Goal: Register for event/course

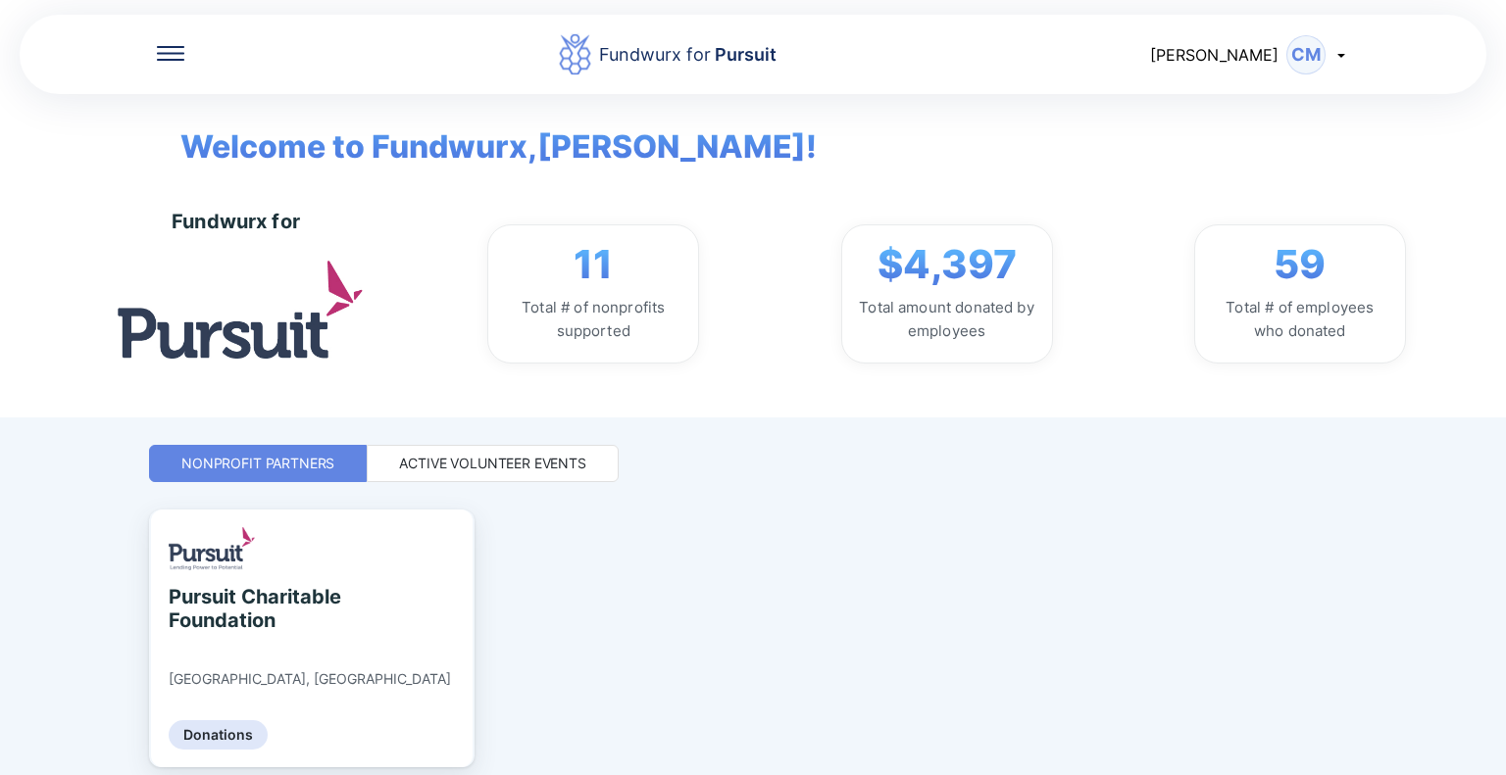
click at [463, 452] on div "Active Volunteer Events" at bounding box center [493, 463] width 252 height 37
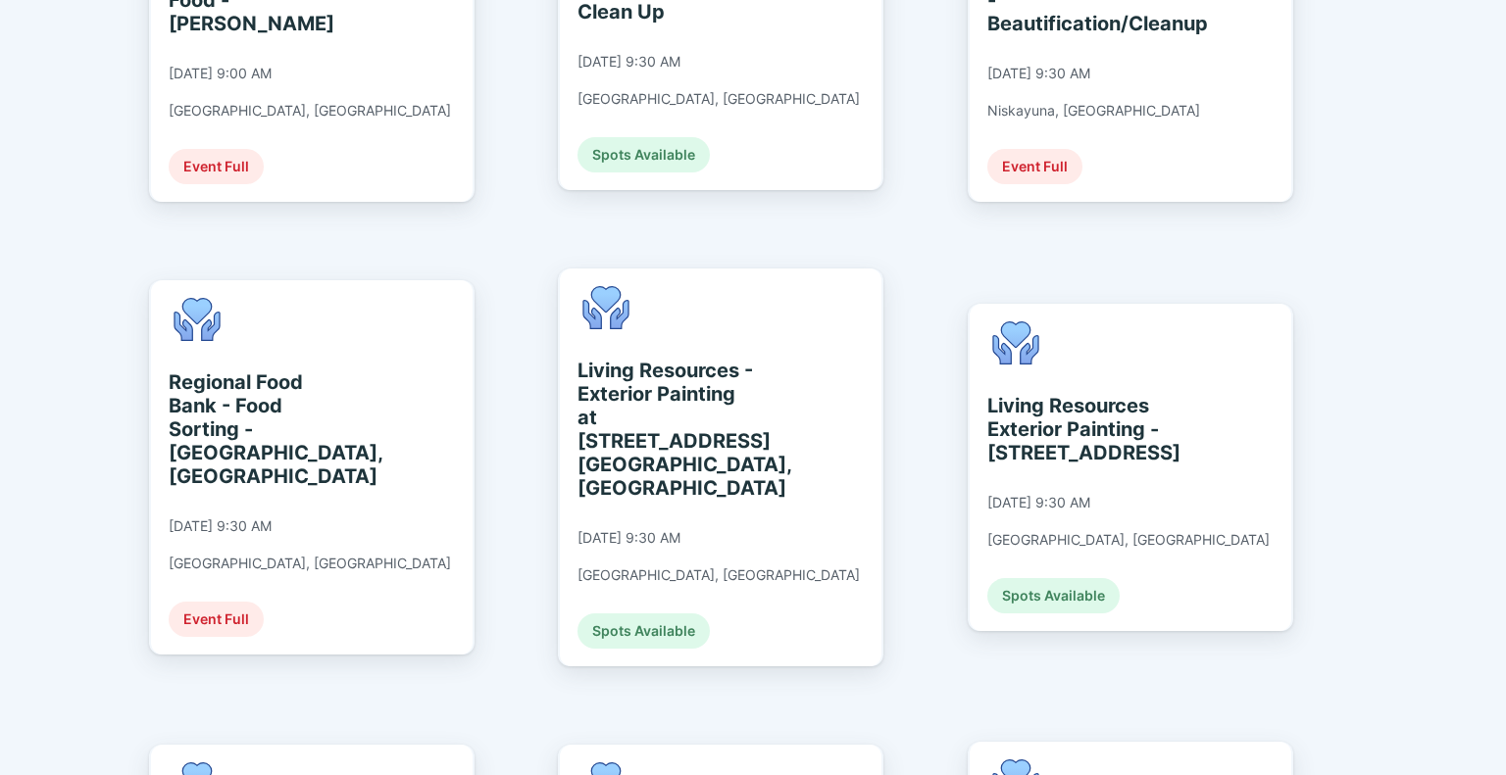
scroll to position [1348, 0]
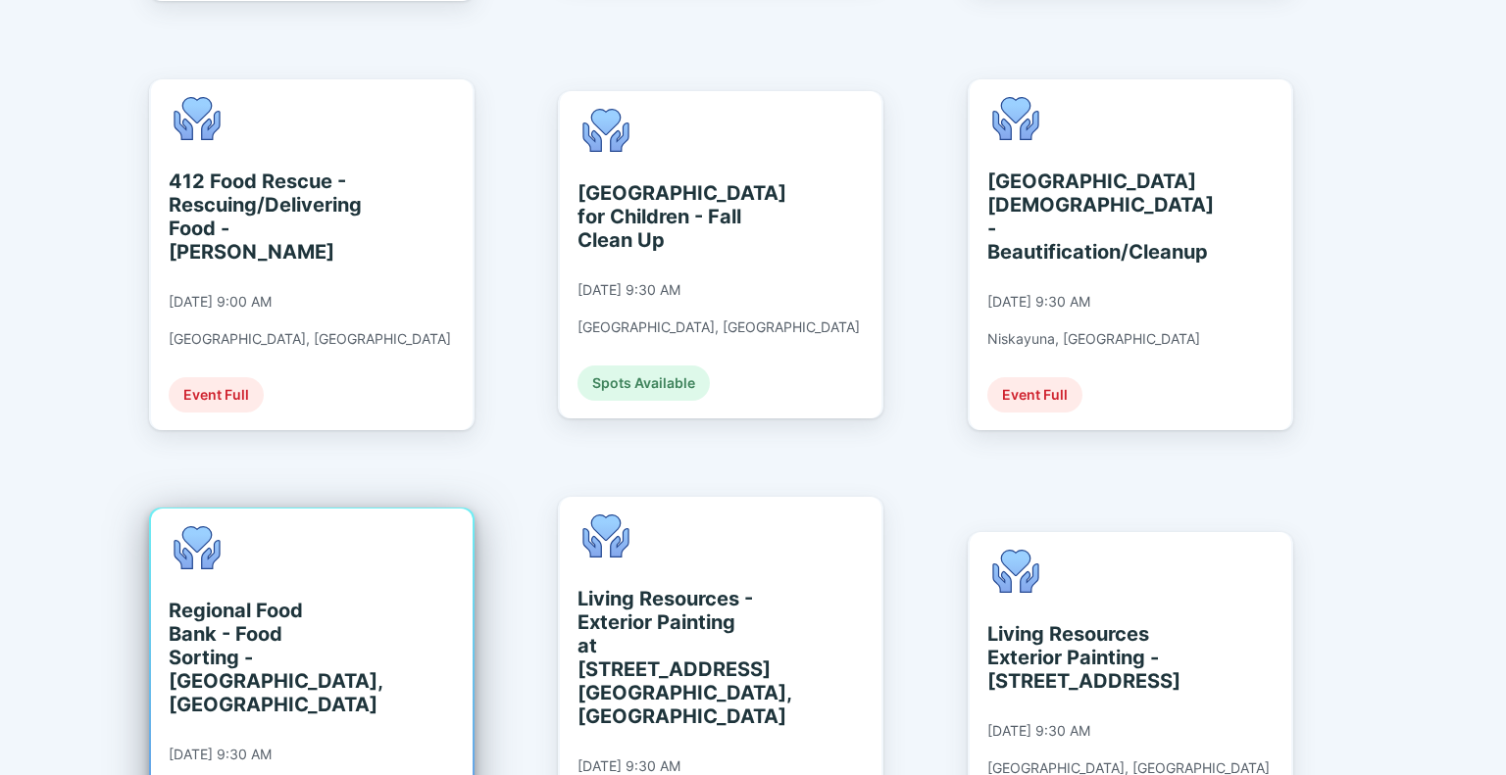
click at [204, 599] on div "Regional Food Bank - Food Sorting - [GEOGRAPHIC_DATA], [GEOGRAPHIC_DATA]" at bounding box center [258, 658] width 179 height 118
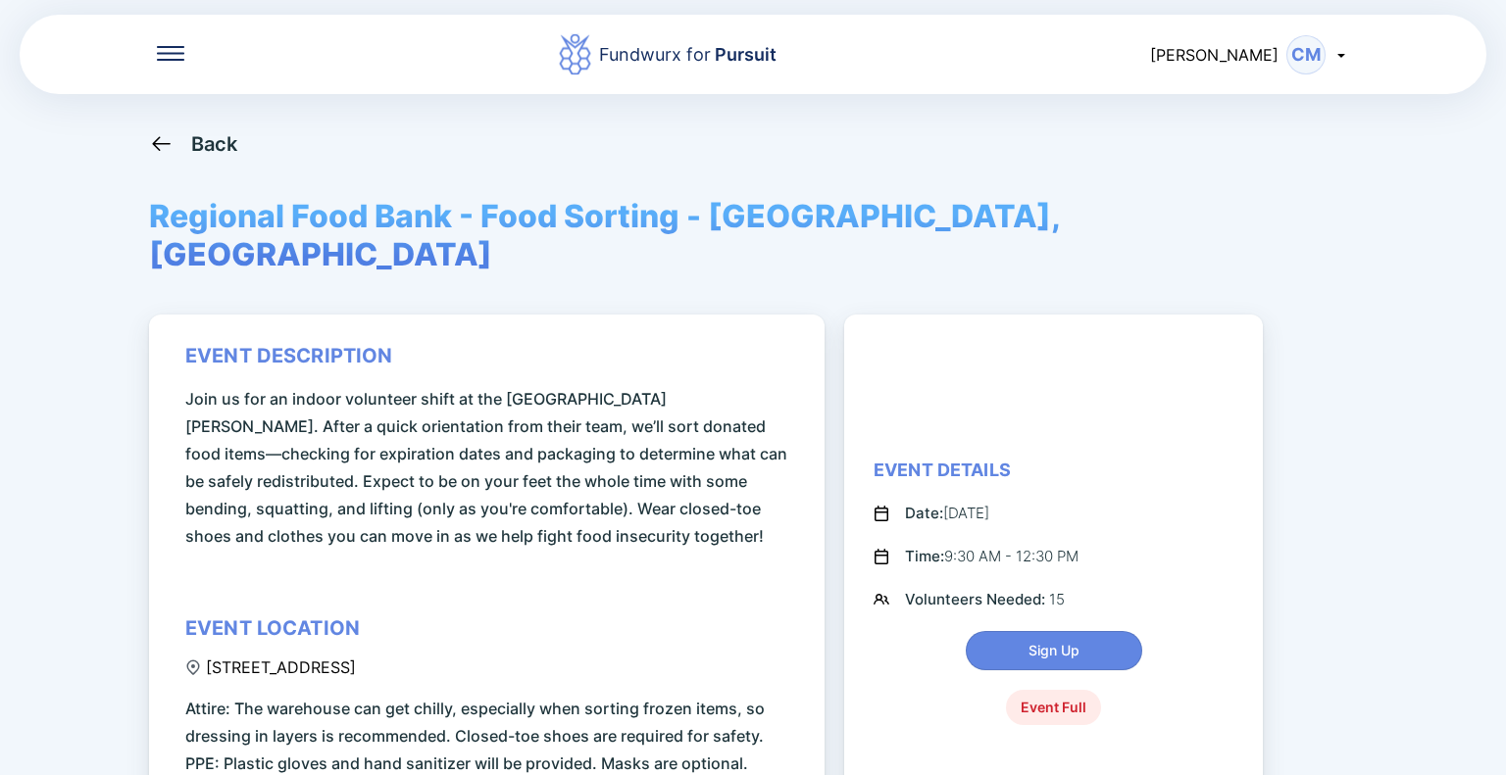
scroll to position [228, 0]
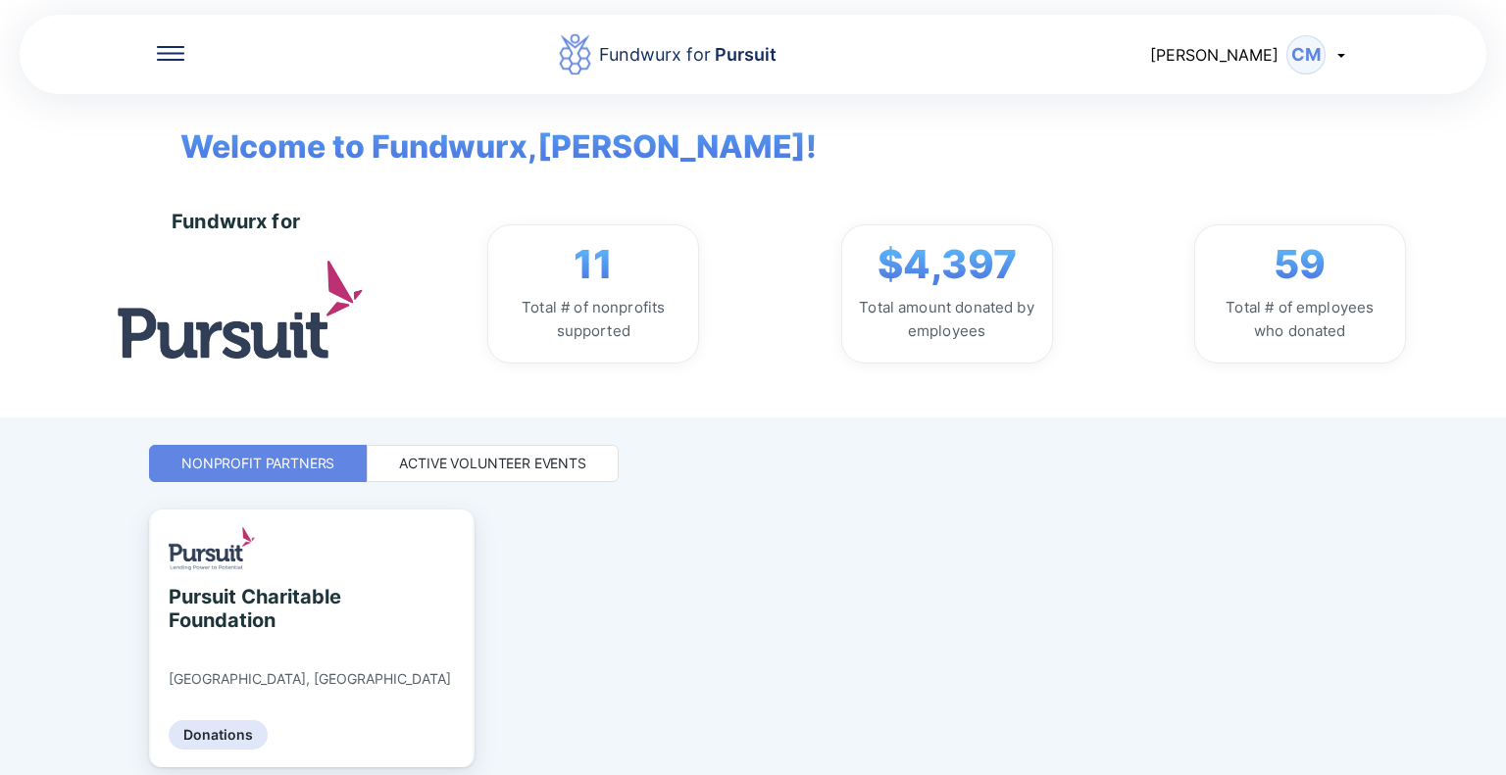
click at [530, 464] on div "Active Volunteer Events" at bounding box center [492, 464] width 187 height 20
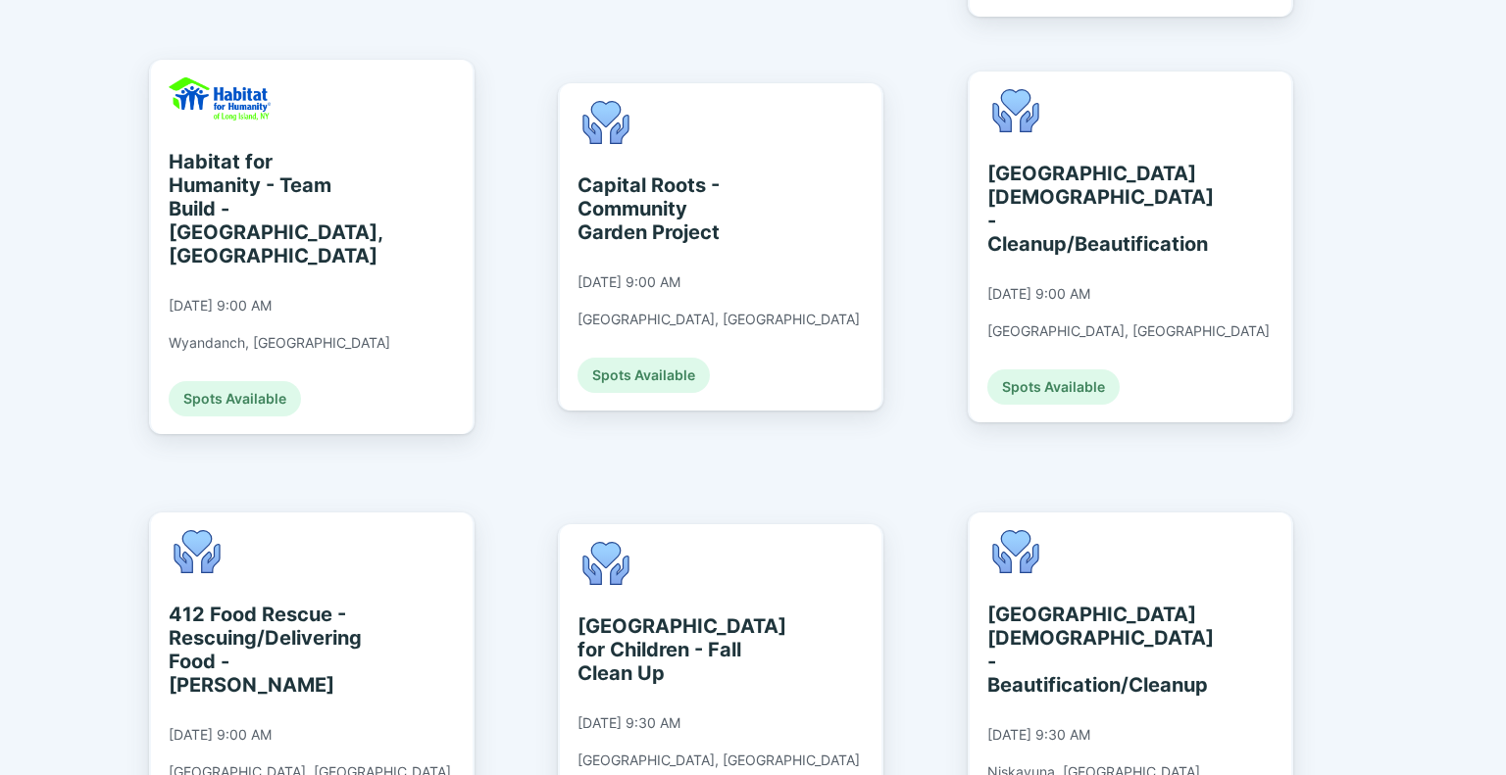
scroll to position [1143, 0]
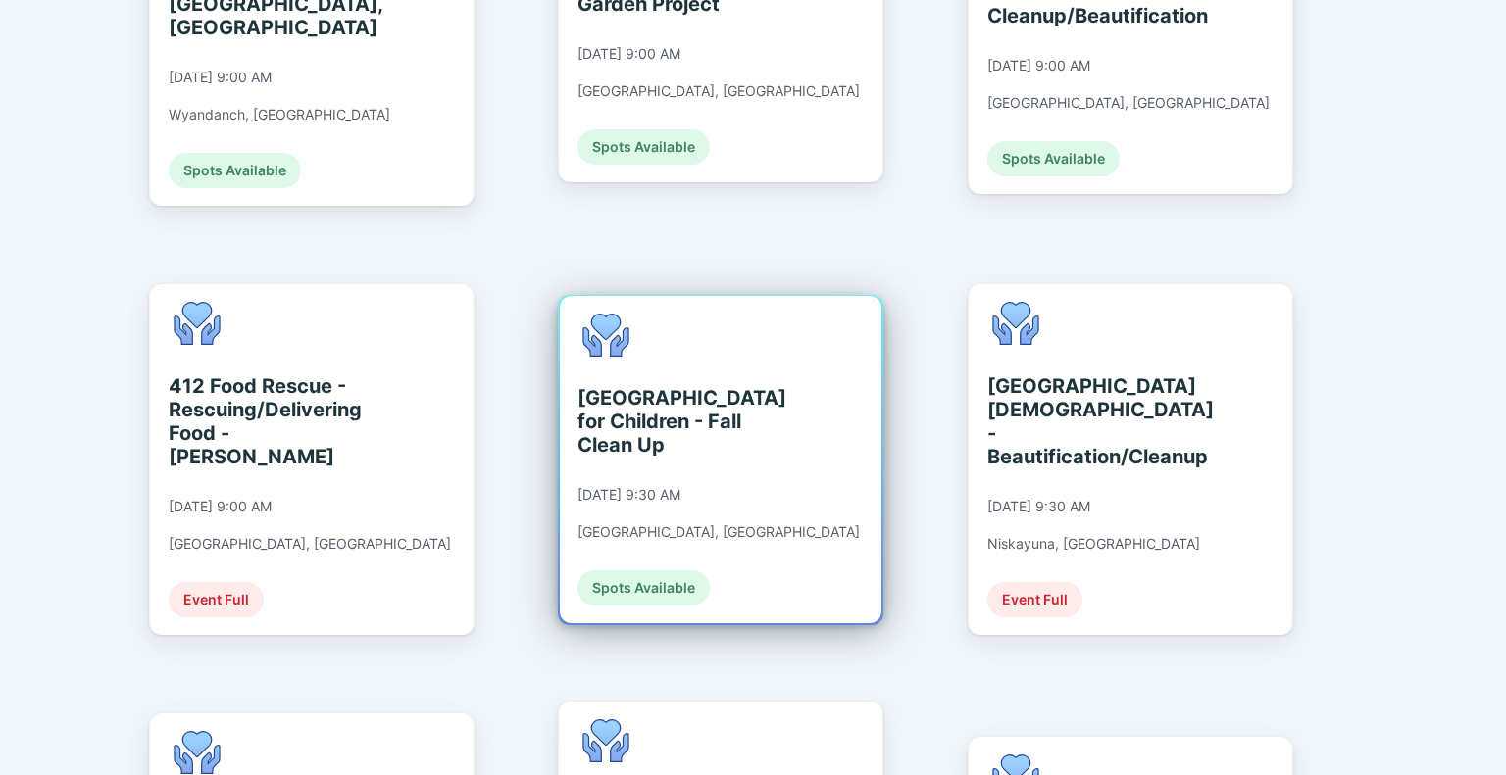
click at [820, 397] on div "[GEOGRAPHIC_DATA] for Children - Fall Clean Up [DATE] 9:30 AM [GEOGRAPHIC_DATA]…" at bounding box center [721, 459] width 322 height 327
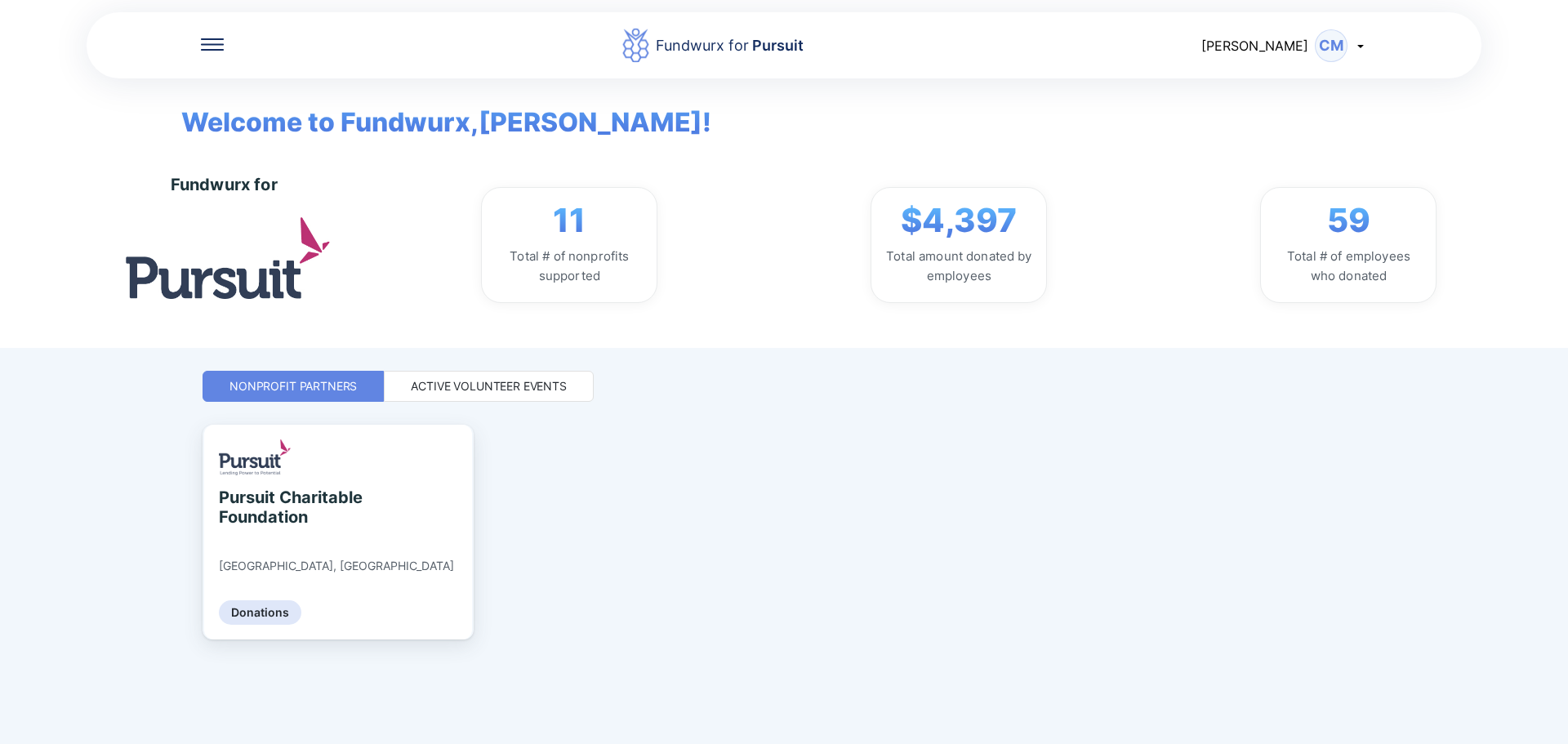
click at [507, 384] on div "Active Volunteer Events" at bounding box center [488, 387] width 156 height 17
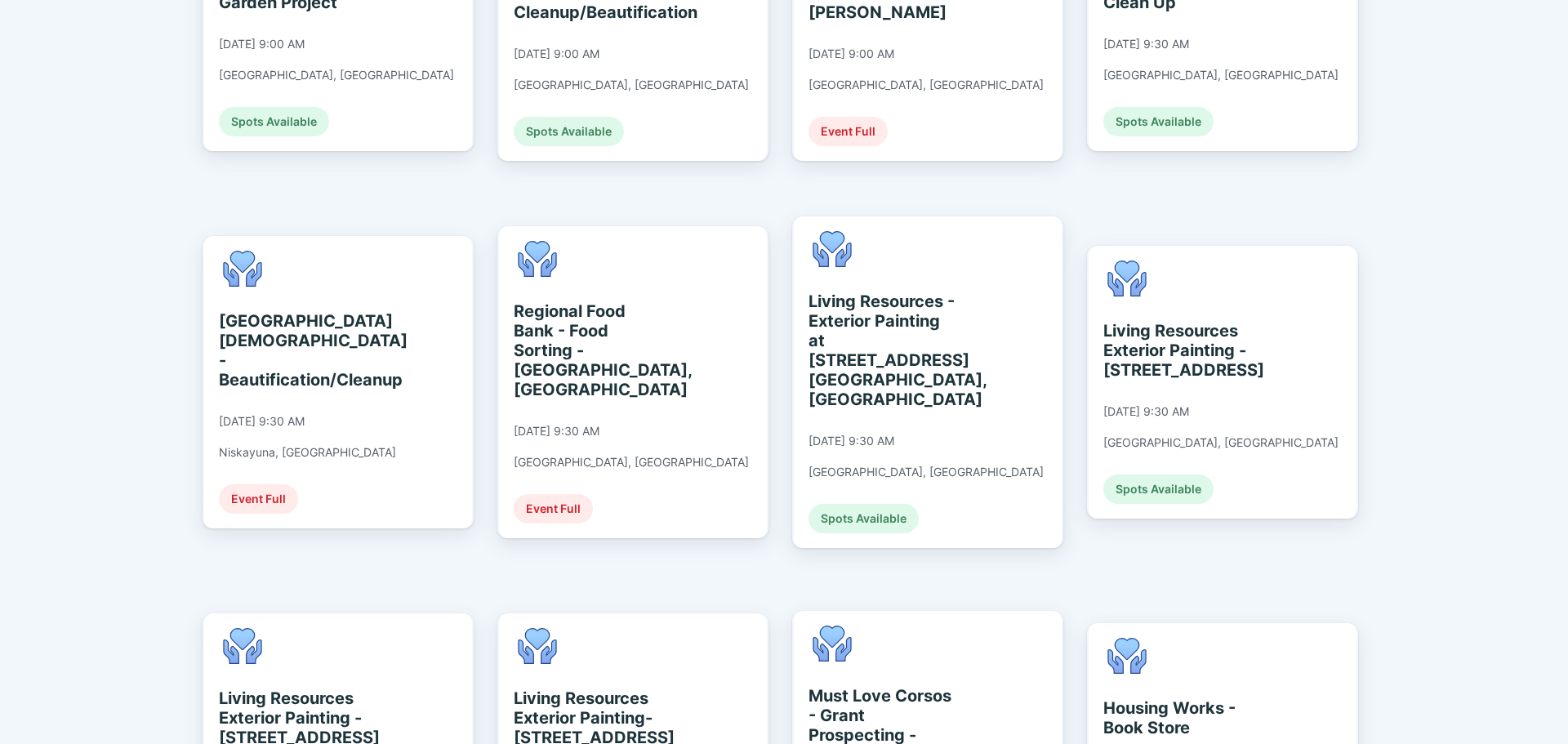
scroll to position [762, 0]
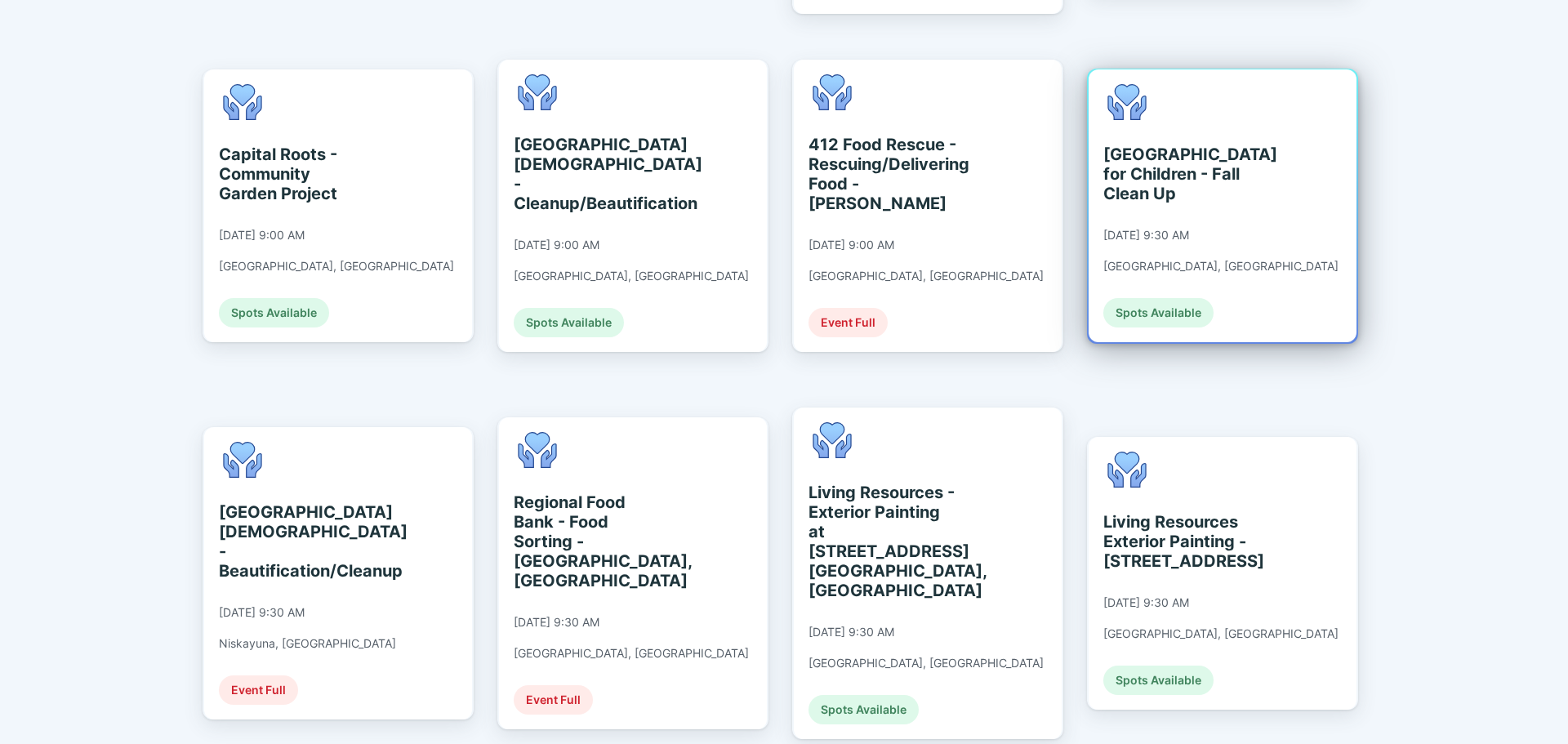
click at [1200, 144] on div "[GEOGRAPHIC_DATA] for Children - Fall Clean Up" at bounding box center [1177, 173] width 149 height 59
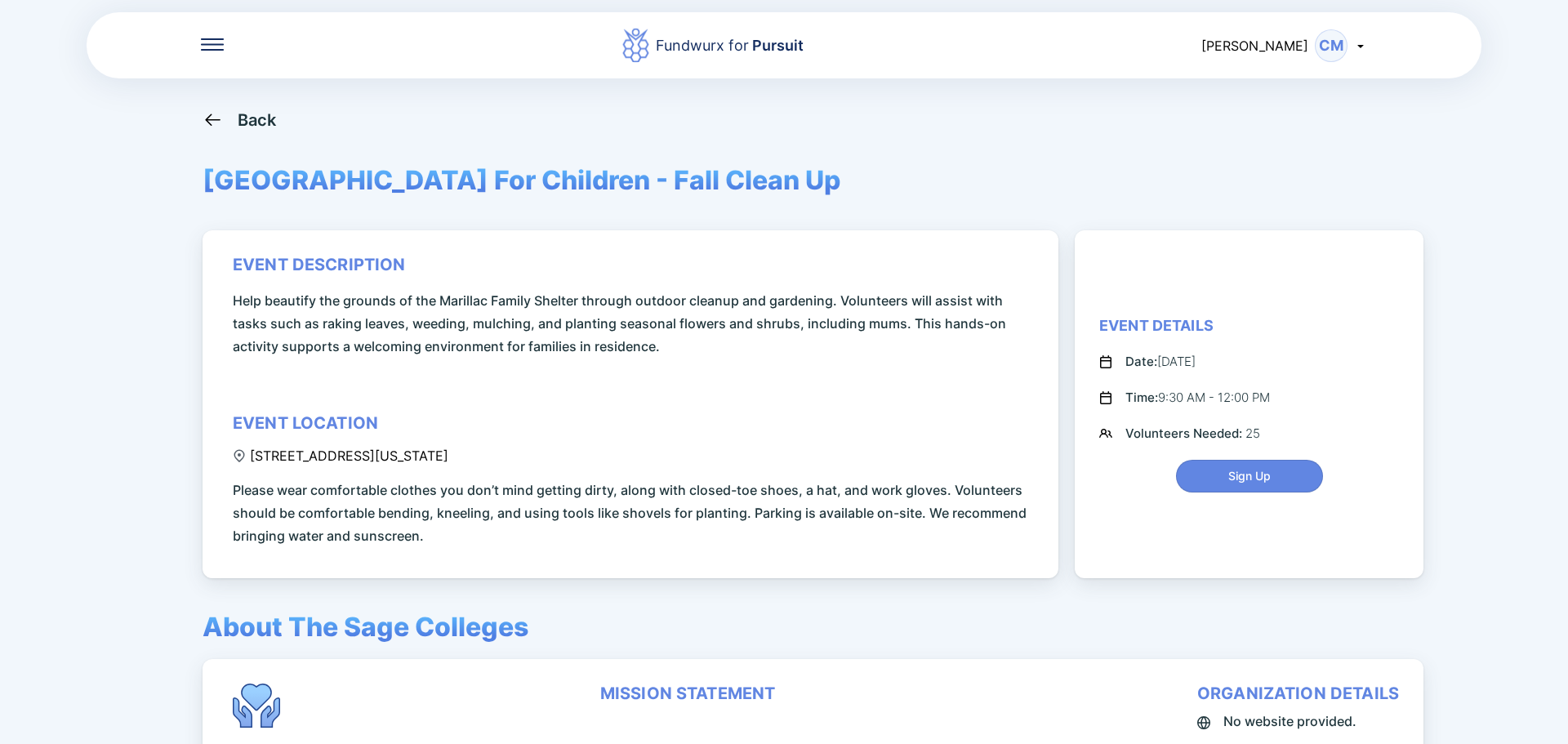
scroll to position [163, 0]
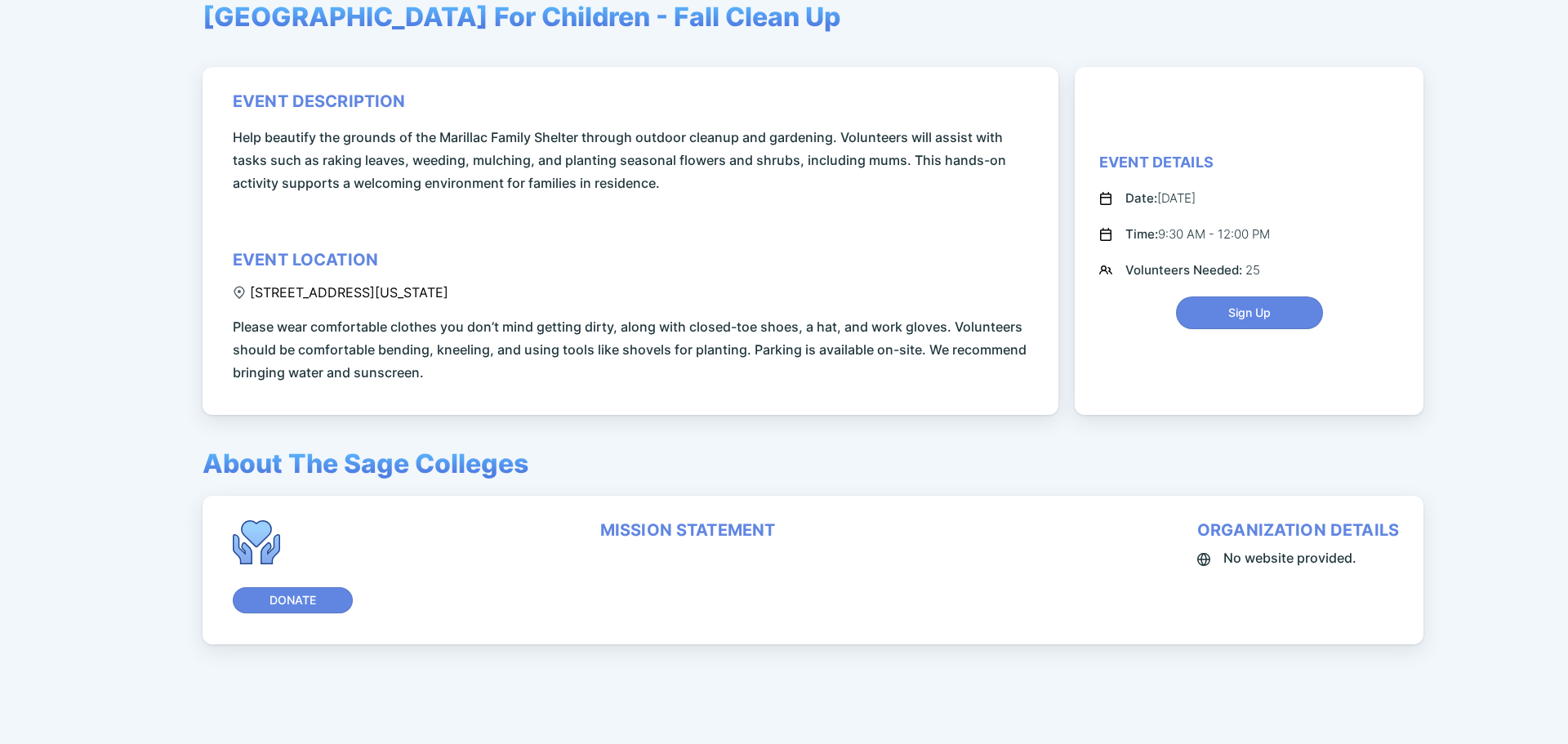
drag, startPoint x: 582, startPoint y: 290, endPoint x: 566, endPoint y: 300, distance: 18.9
click at [566, 300] on div "event description Help beautify the grounds of the Marillac Family Shelter thro…" at bounding box center [633, 237] width 801 height 292
click at [1215, 319] on span "Sign Up" at bounding box center [1249, 313] width 126 height 17
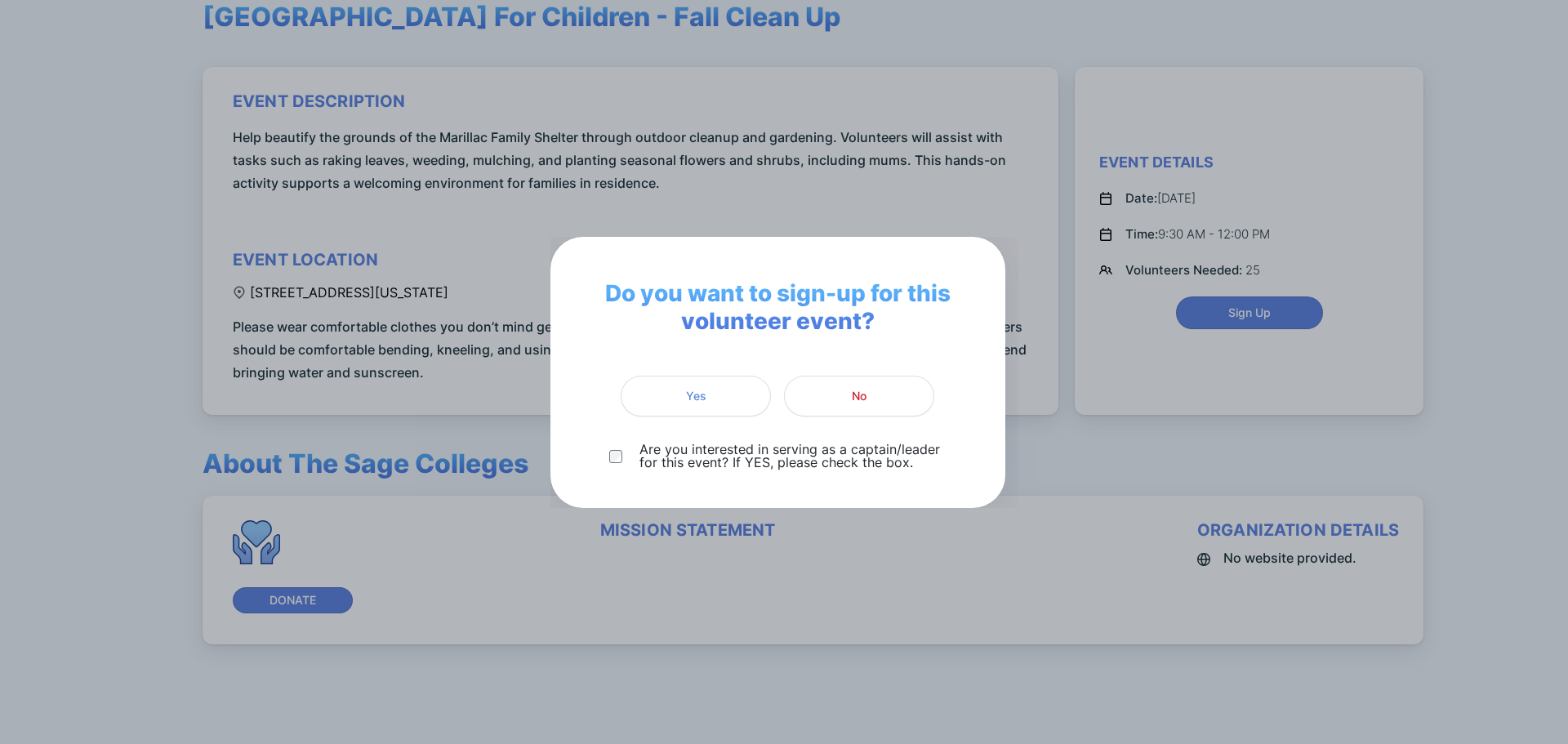
click at [844, 222] on div "Do you want to sign-up for this volunteer event? Yes No Are you interested in s…" at bounding box center [784, 372] width 1568 height 744
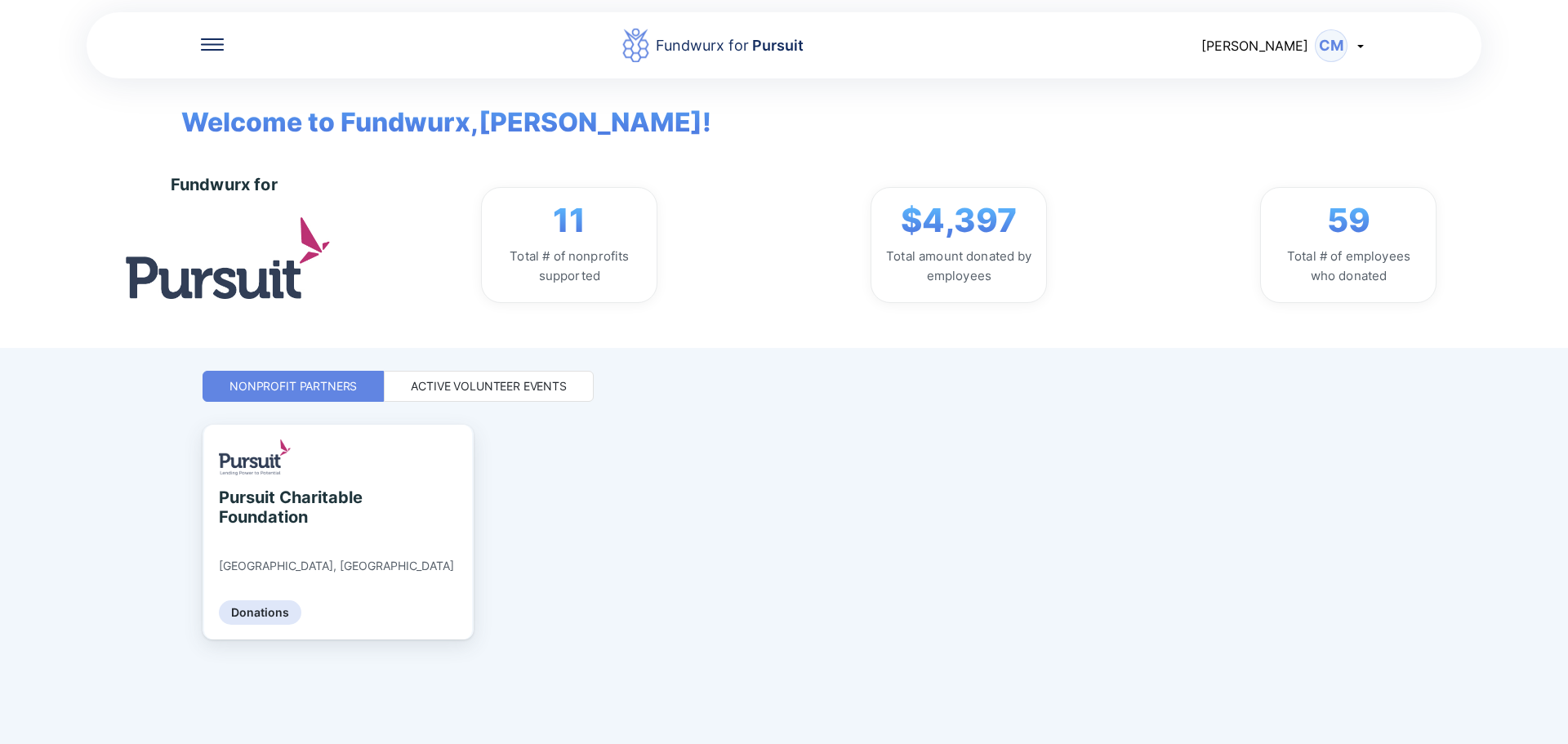
click at [525, 386] on div "Active Volunteer Events" at bounding box center [488, 387] width 156 height 17
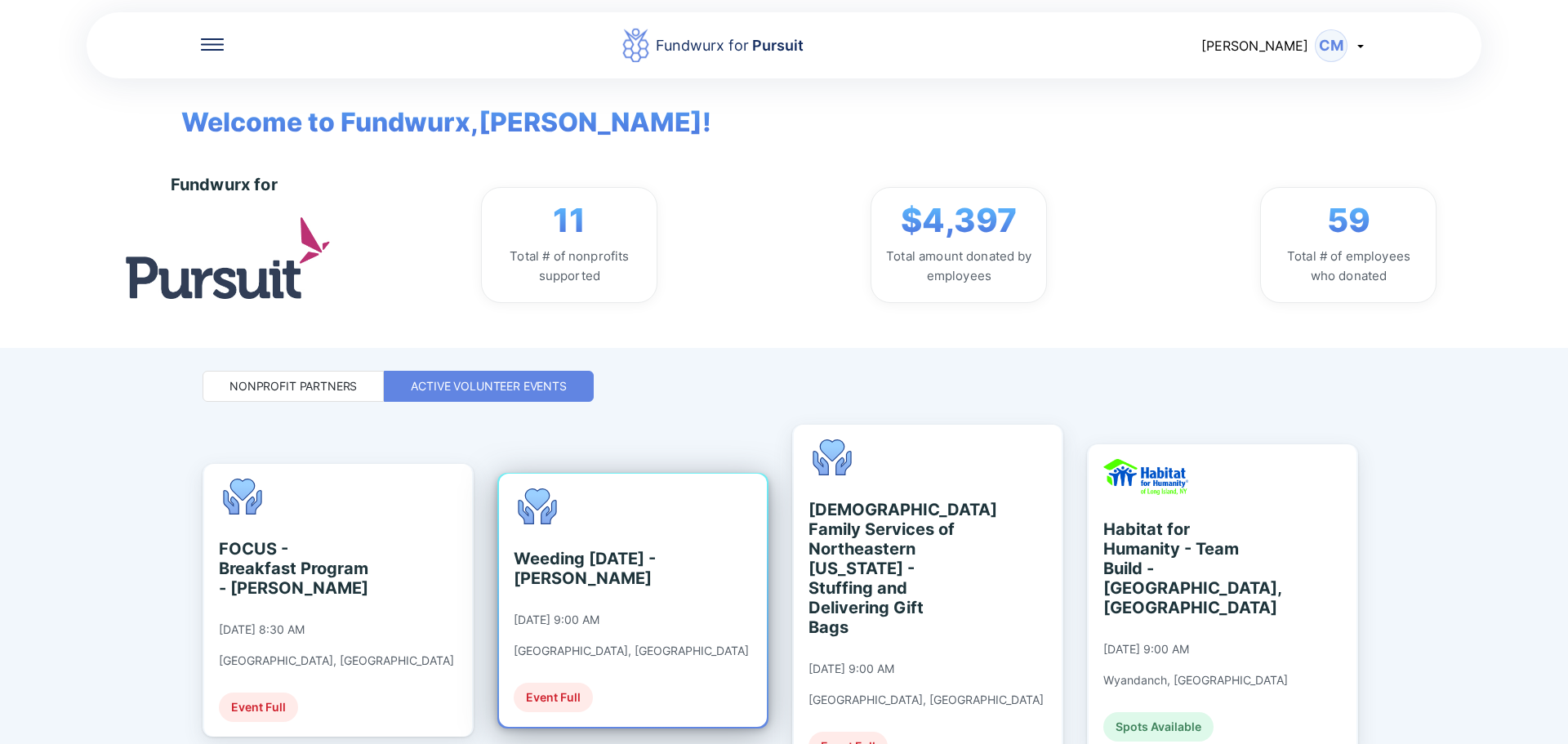
scroll to position [382, 0]
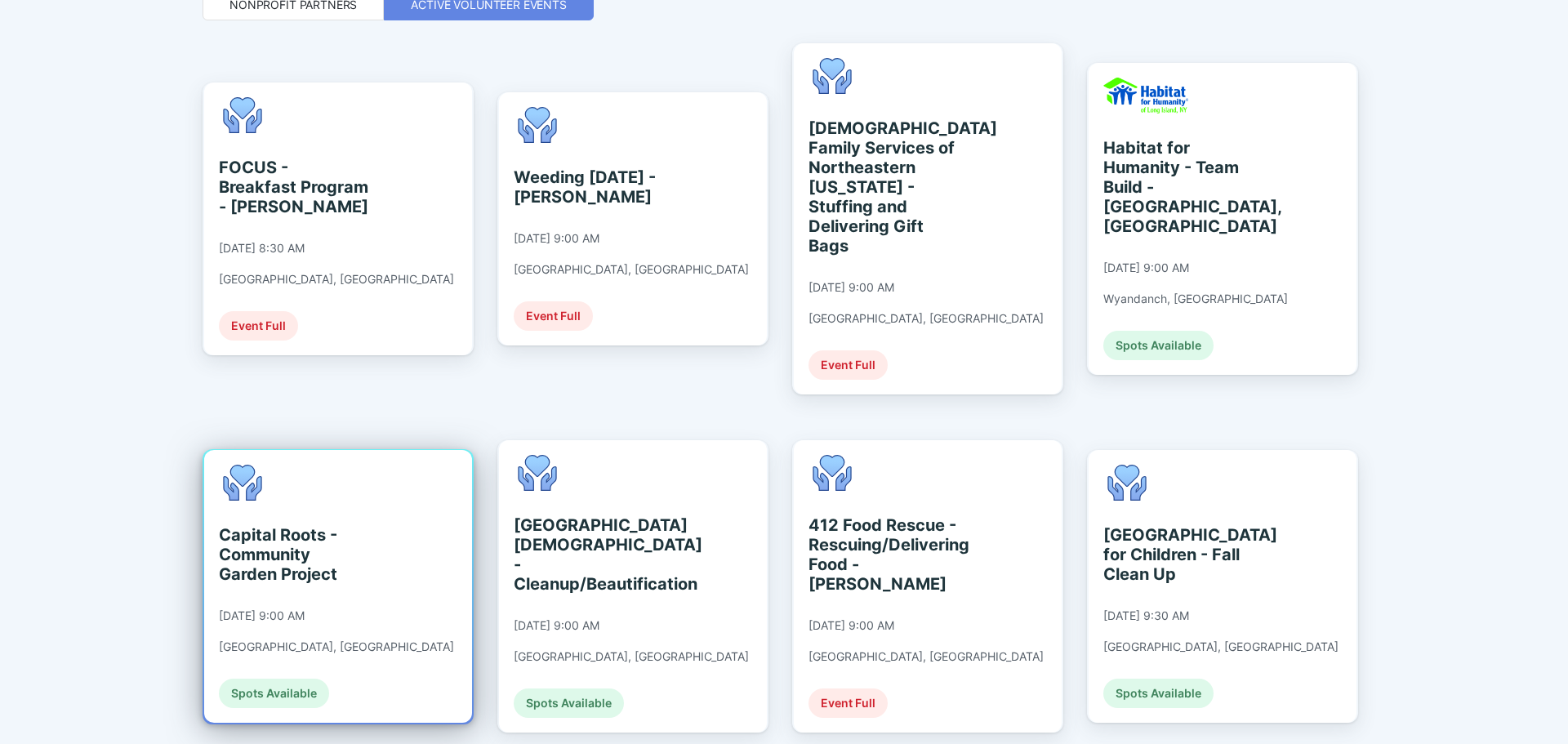
click at [419, 489] on div "Capital Roots - Community Garden Project [DATE] 9:00 AM [GEOGRAPHIC_DATA], [GEO…" at bounding box center [338, 586] width 268 height 272
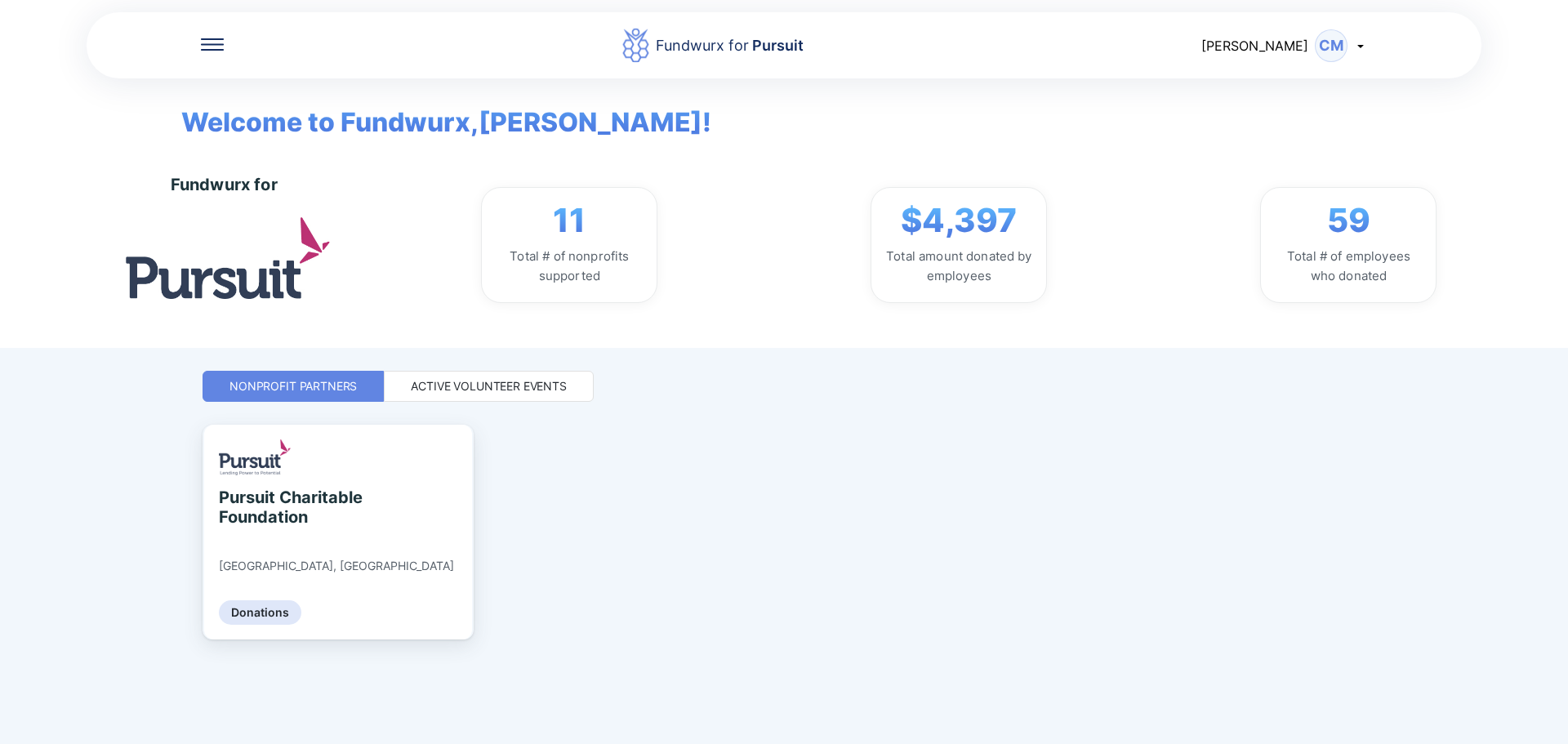
click at [477, 388] on div "Active Volunteer Events" at bounding box center [488, 387] width 156 height 17
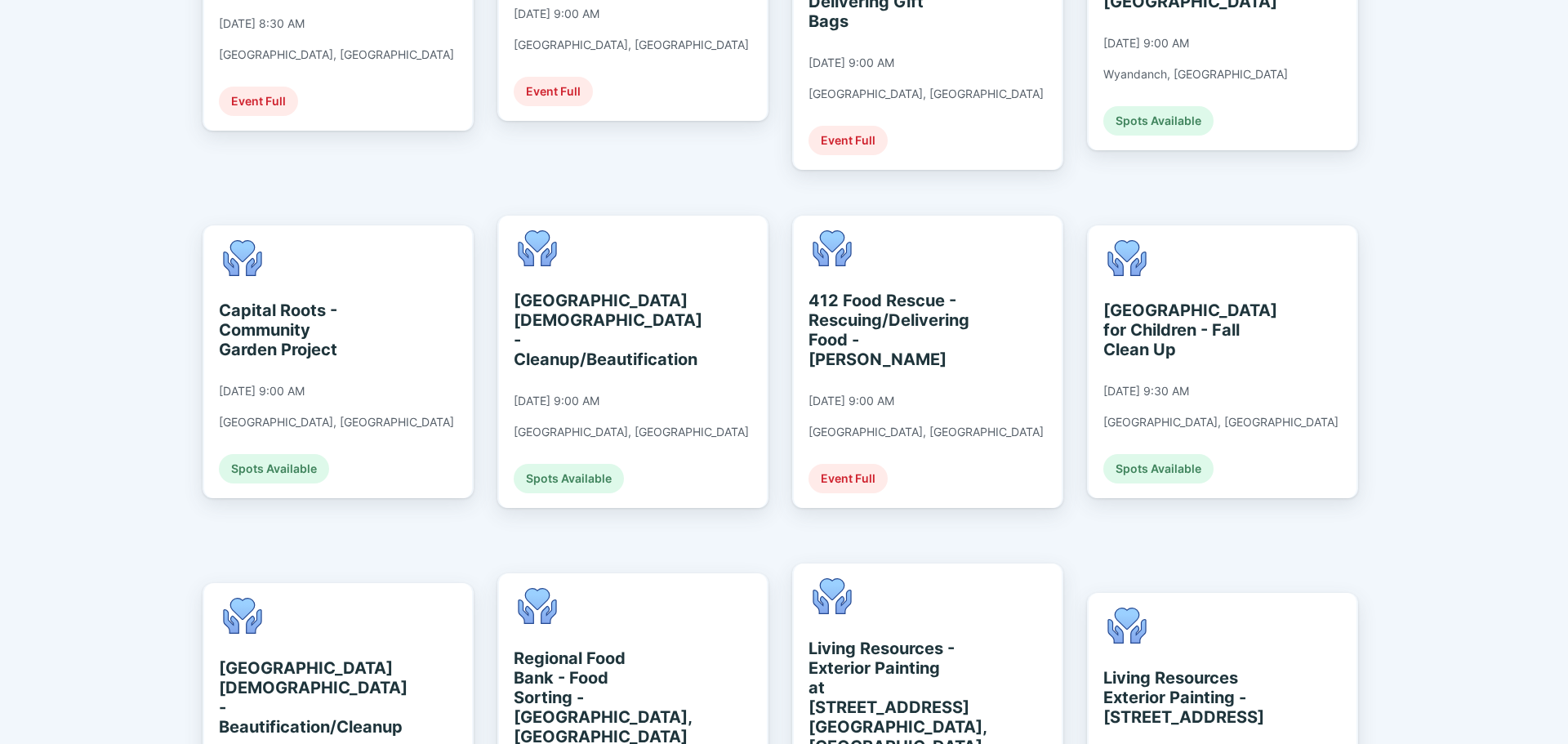
scroll to position [572, 0]
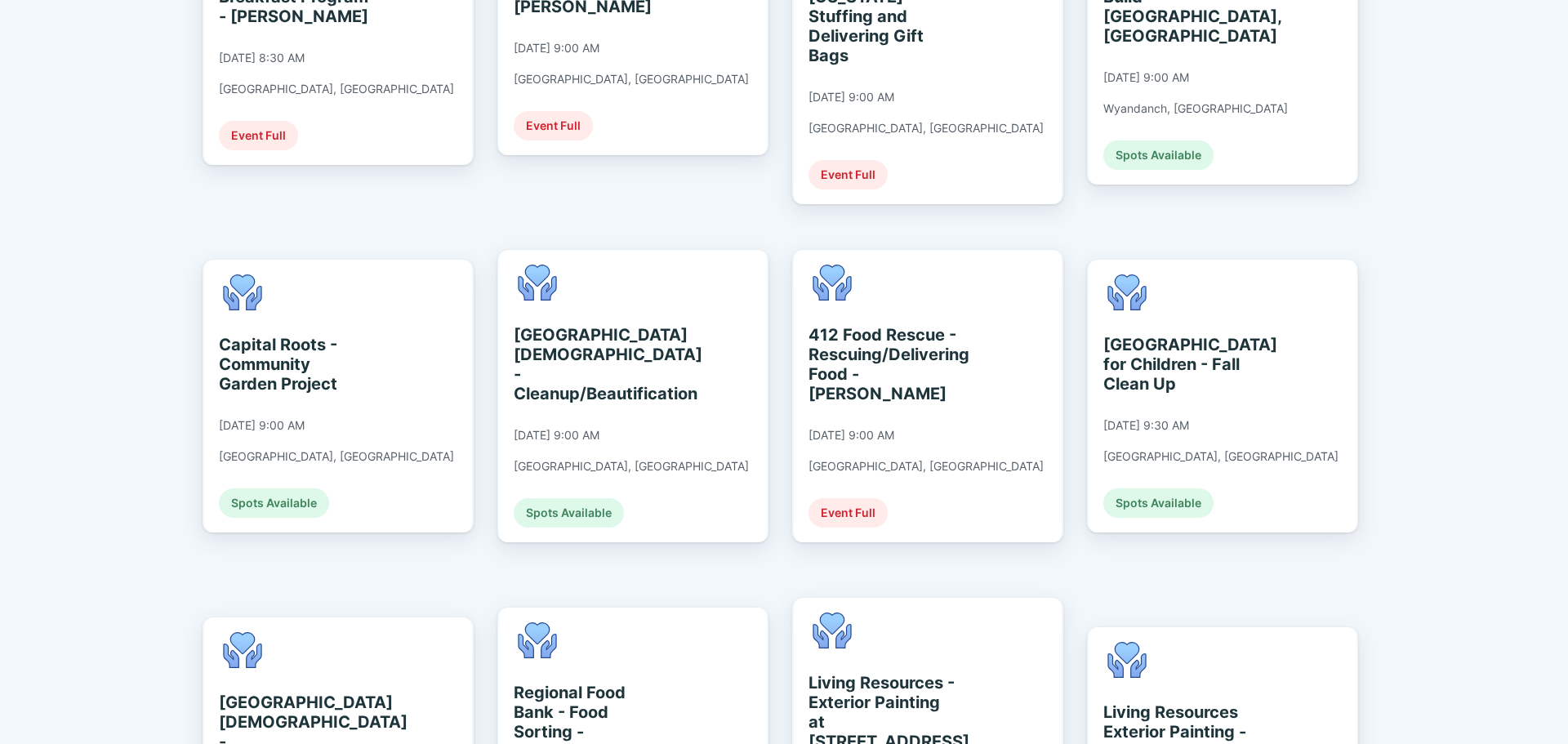
click at [686, 408] on div "[GEOGRAPHIC_DATA][DEMOGRAPHIC_DATA] - Cleanup/Beautification [DATE] 9:00 AM [GE…" at bounding box center [633, 396] width 268 height 292
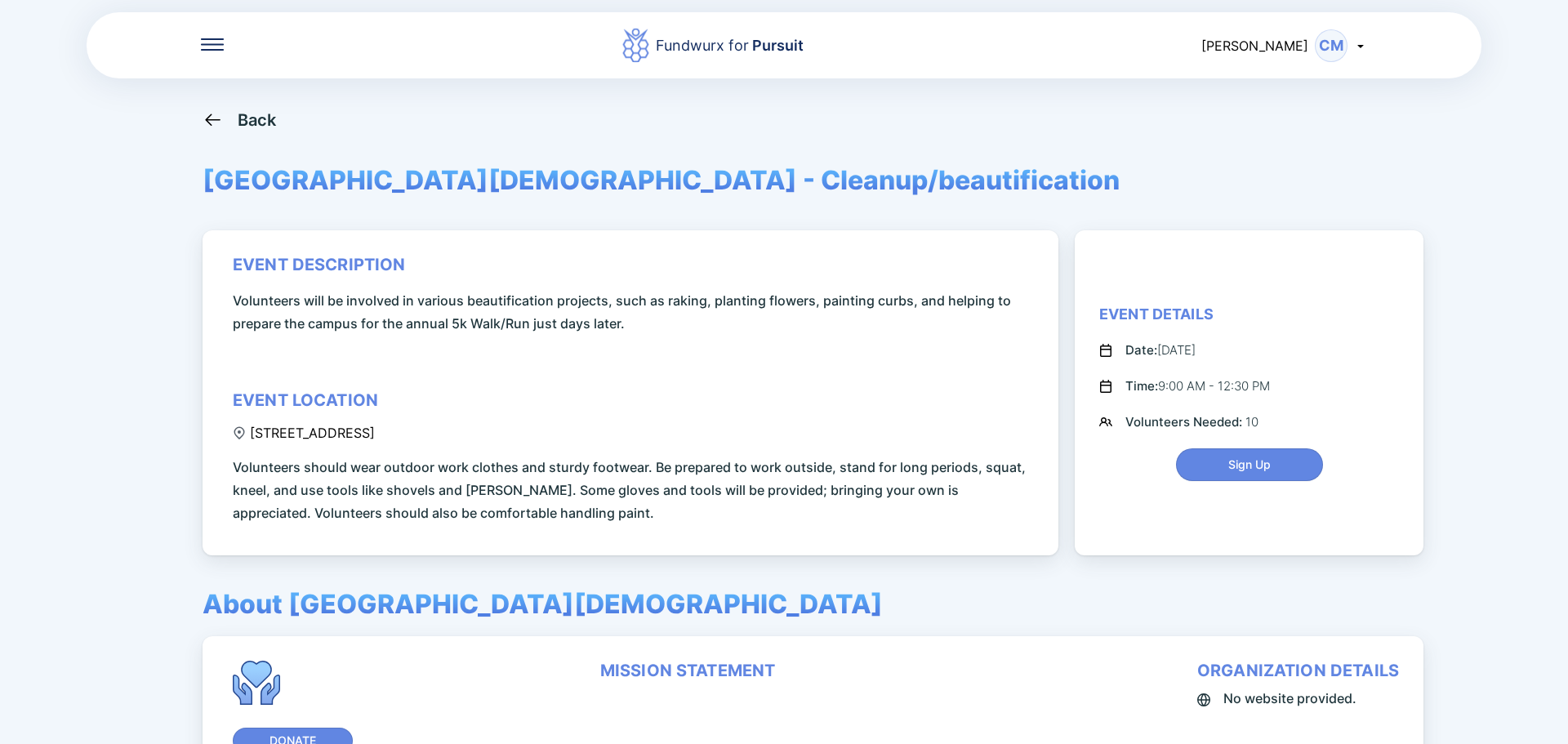
scroll to position [141, 0]
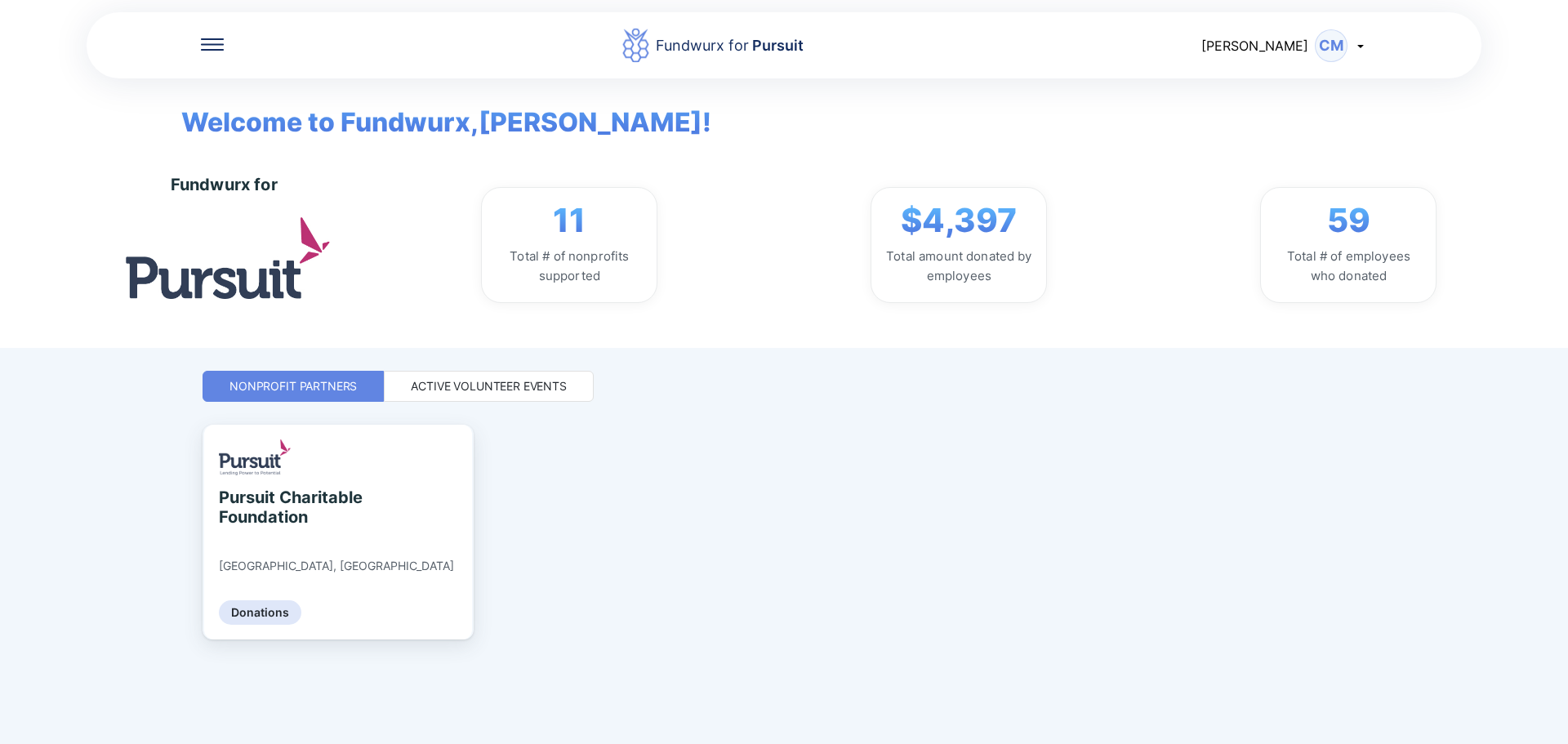
click at [568, 385] on div "Active Volunteer Events" at bounding box center [489, 386] width 210 height 31
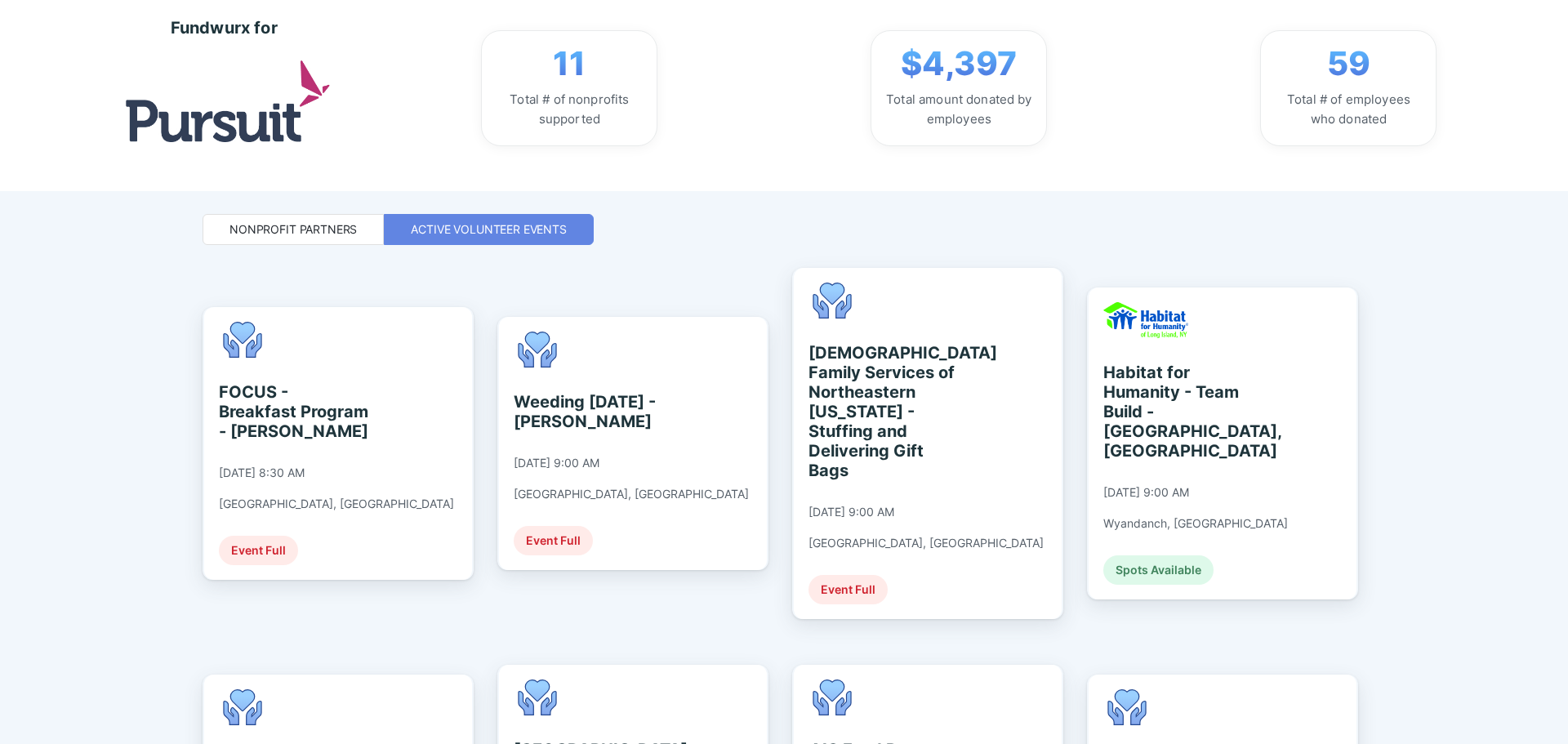
scroll to position [190, 0]
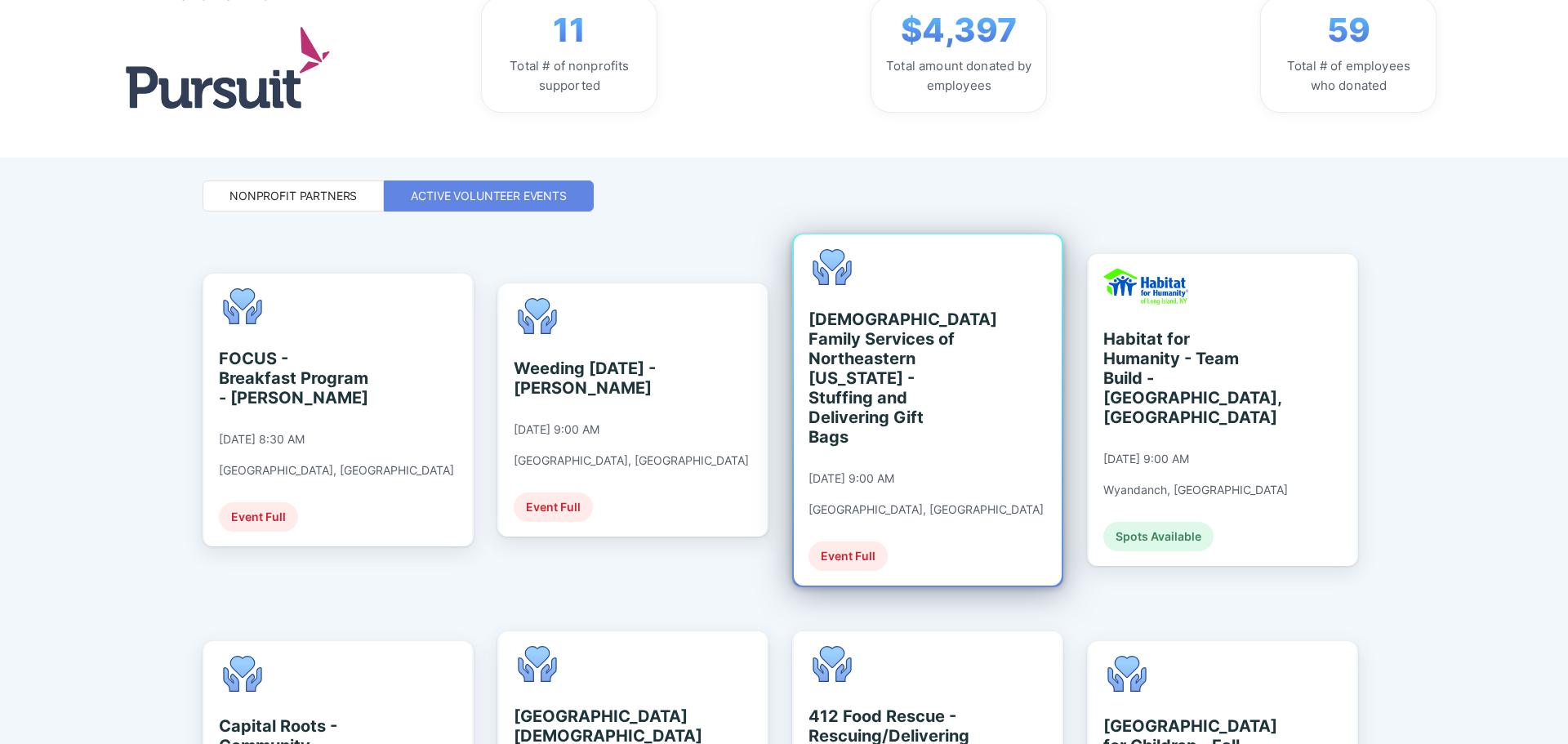
click at [897, 352] on div "[DEMOGRAPHIC_DATA] Family Services of Northeastern [US_STATE] - Stuffing and De…" at bounding box center [882, 377] width 149 height 137
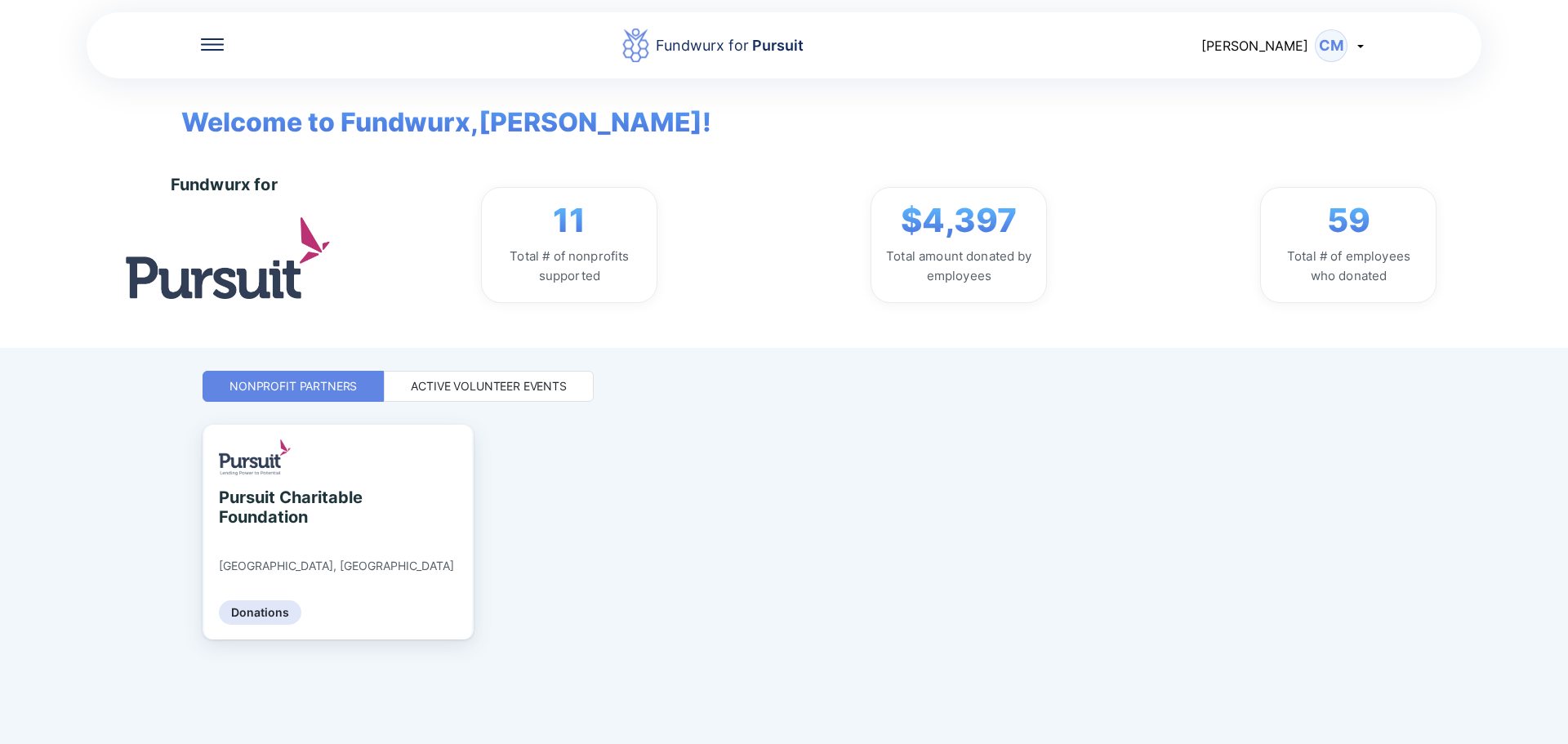
click at [548, 396] on div "Active Volunteer Events" at bounding box center [489, 386] width 210 height 31
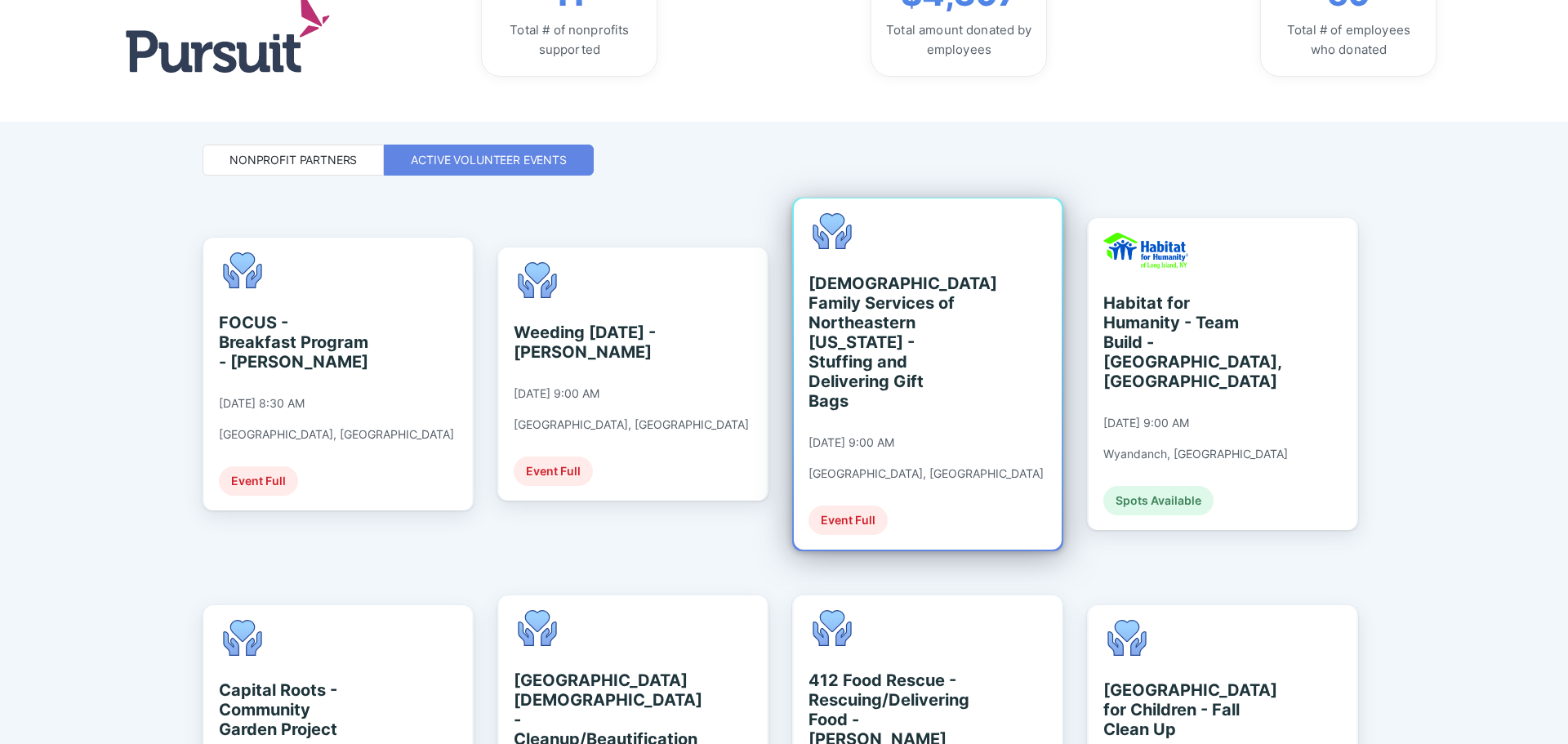
scroll to position [190, 0]
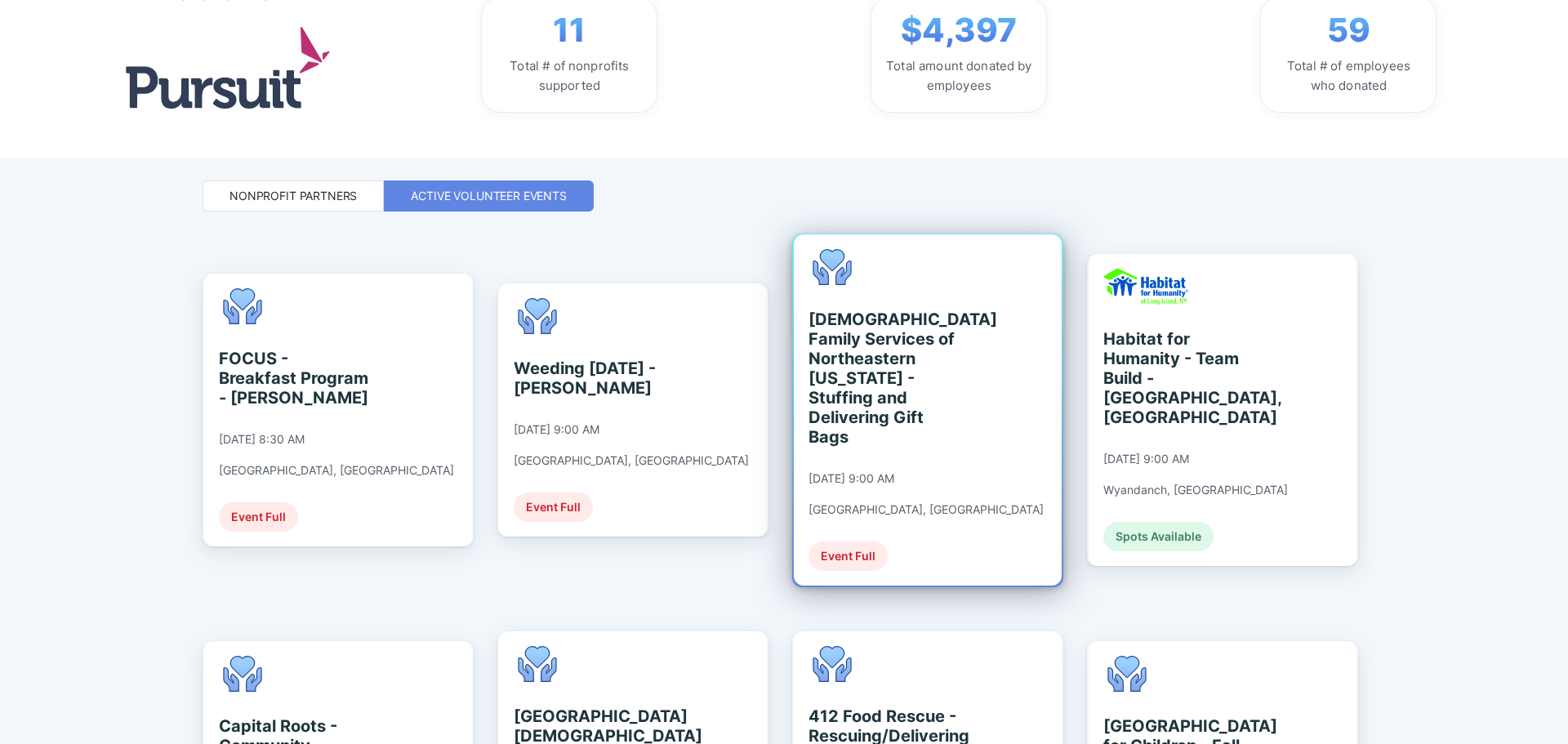
click at [906, 524] on div "[DEMOGRAPHIC_DATA] Family Services of [GEOGRAPHIC_DATA][US_STATE] - Stuffing an…" at bounding box center [926, 410] width 235 height 322
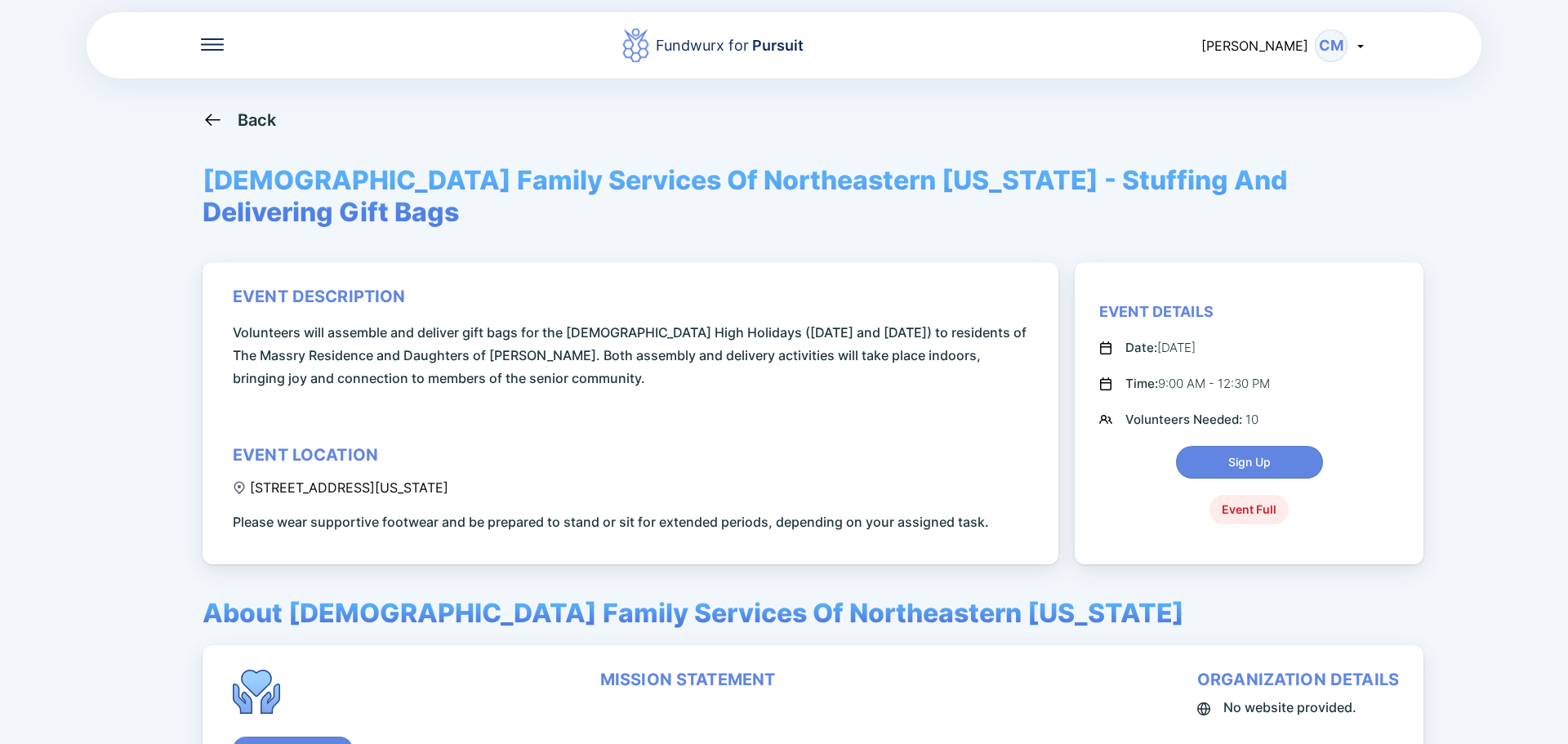
drag, startPoint x: 586, startPoint y: 454, endPoint x: 559, endPoint y: 454, distance: 27.0
click at [568, 454] on div "event description Volunteers will assemble and deliver gift bags for the [DEMOG…" at bounding box center [633, 410] width 801 height 247
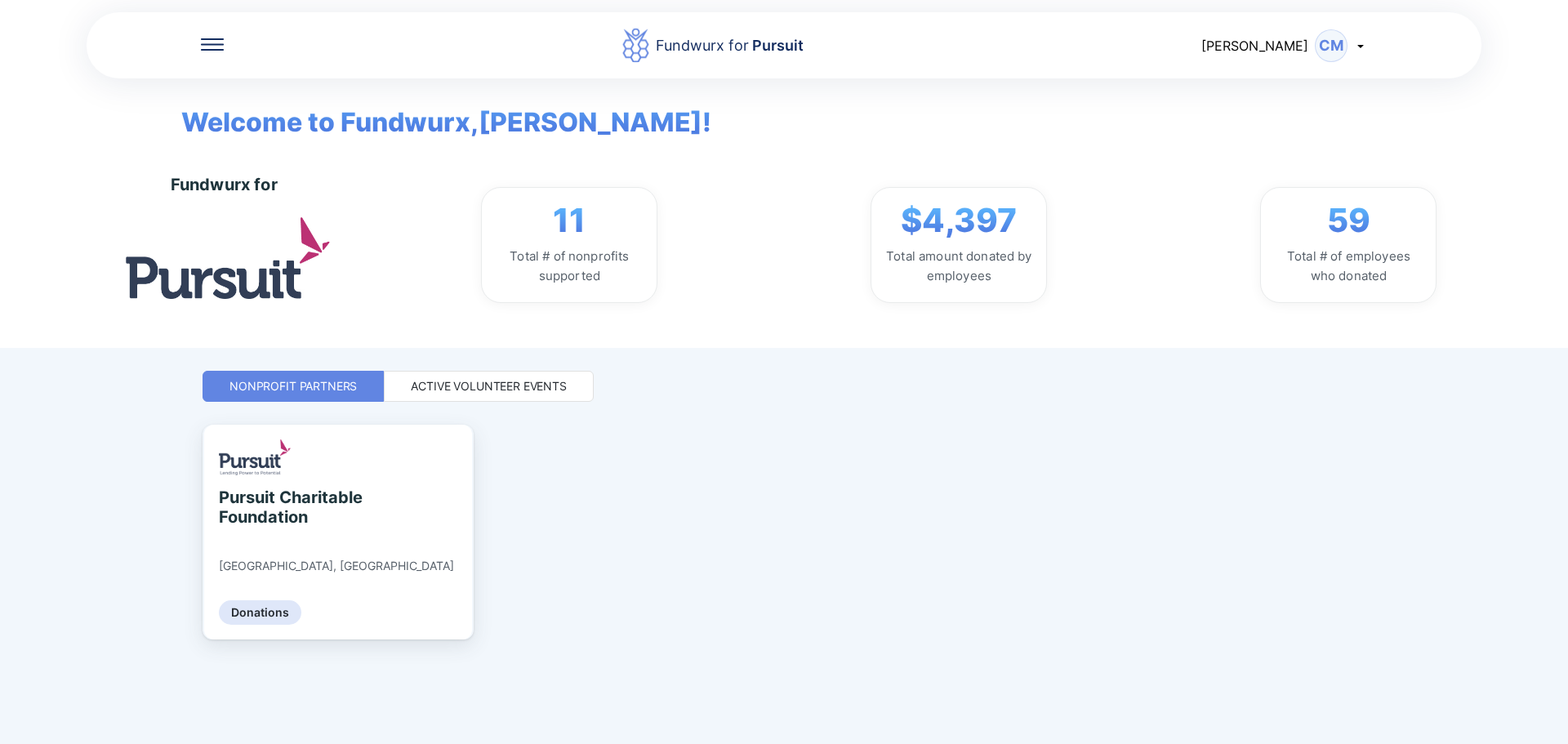
click at [470, 392] on div "Active Volunteer Events" at bounding box center [488, 387] width 156 height 17
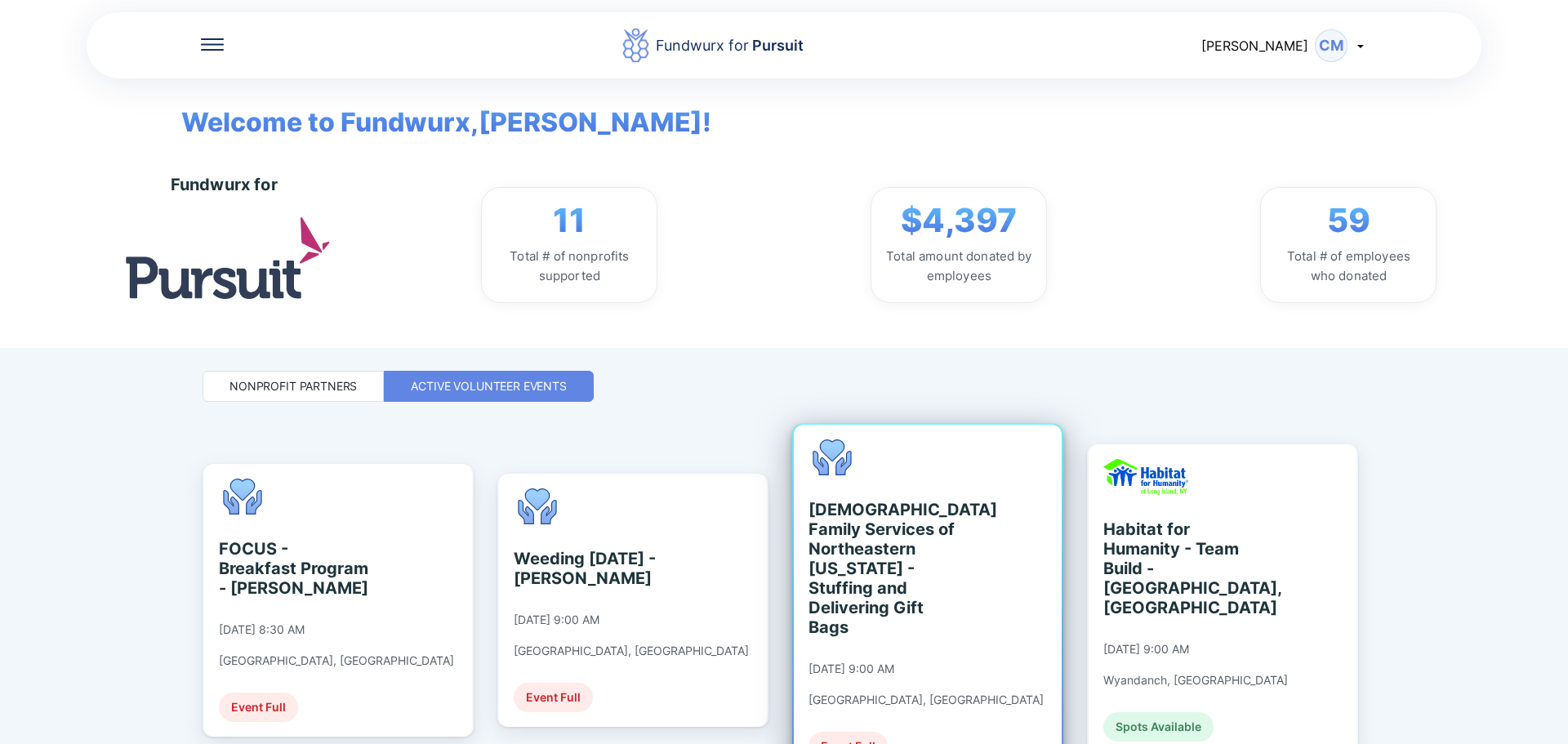
scroll to position [190, 0]
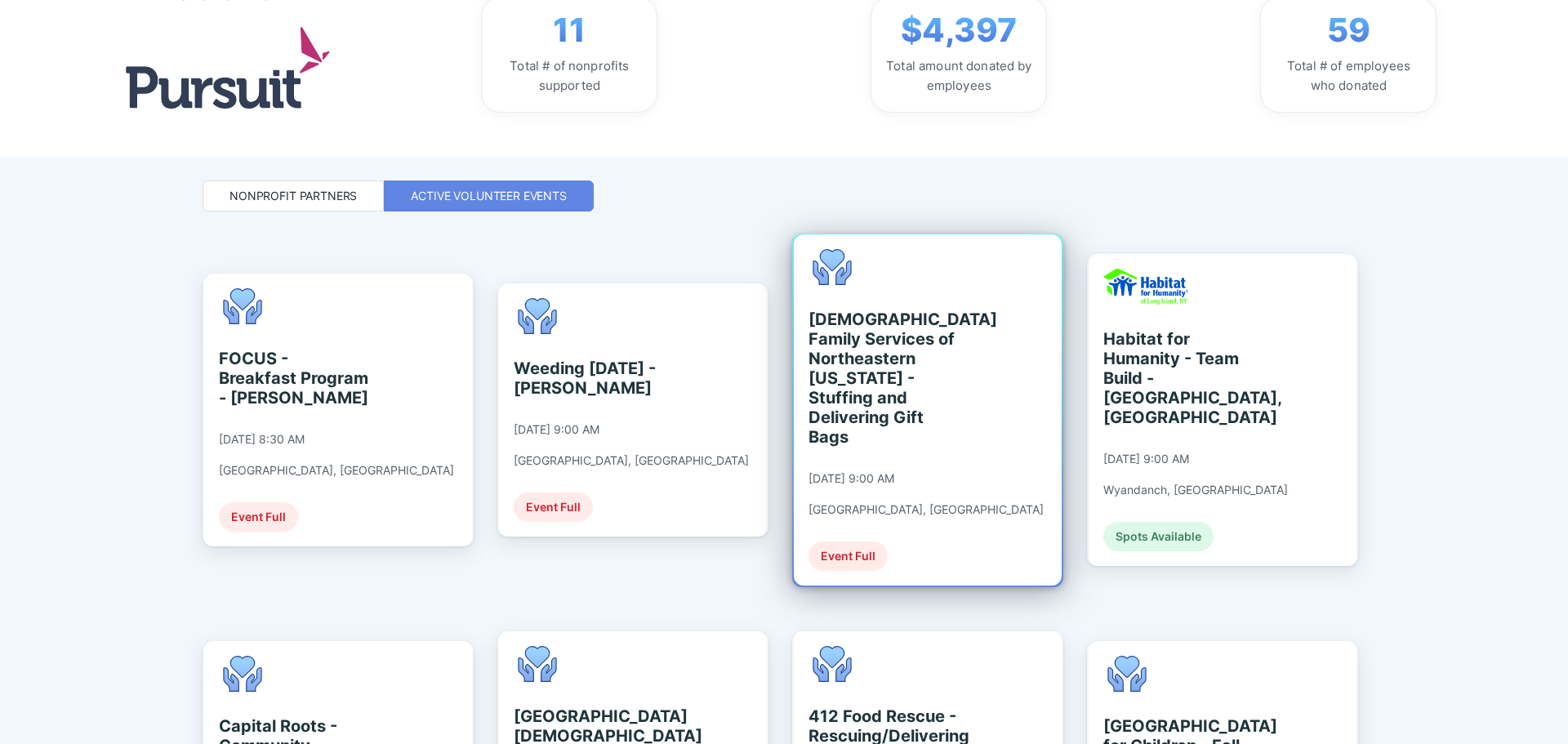
click at [912, 471] on div "[DEMOGRAPHIC_DATA] Family Services of [GEOGRAPHIC_DATA][US_STATE] - Stuffing an…" at bounding box center [926, 410] width 235 height 322
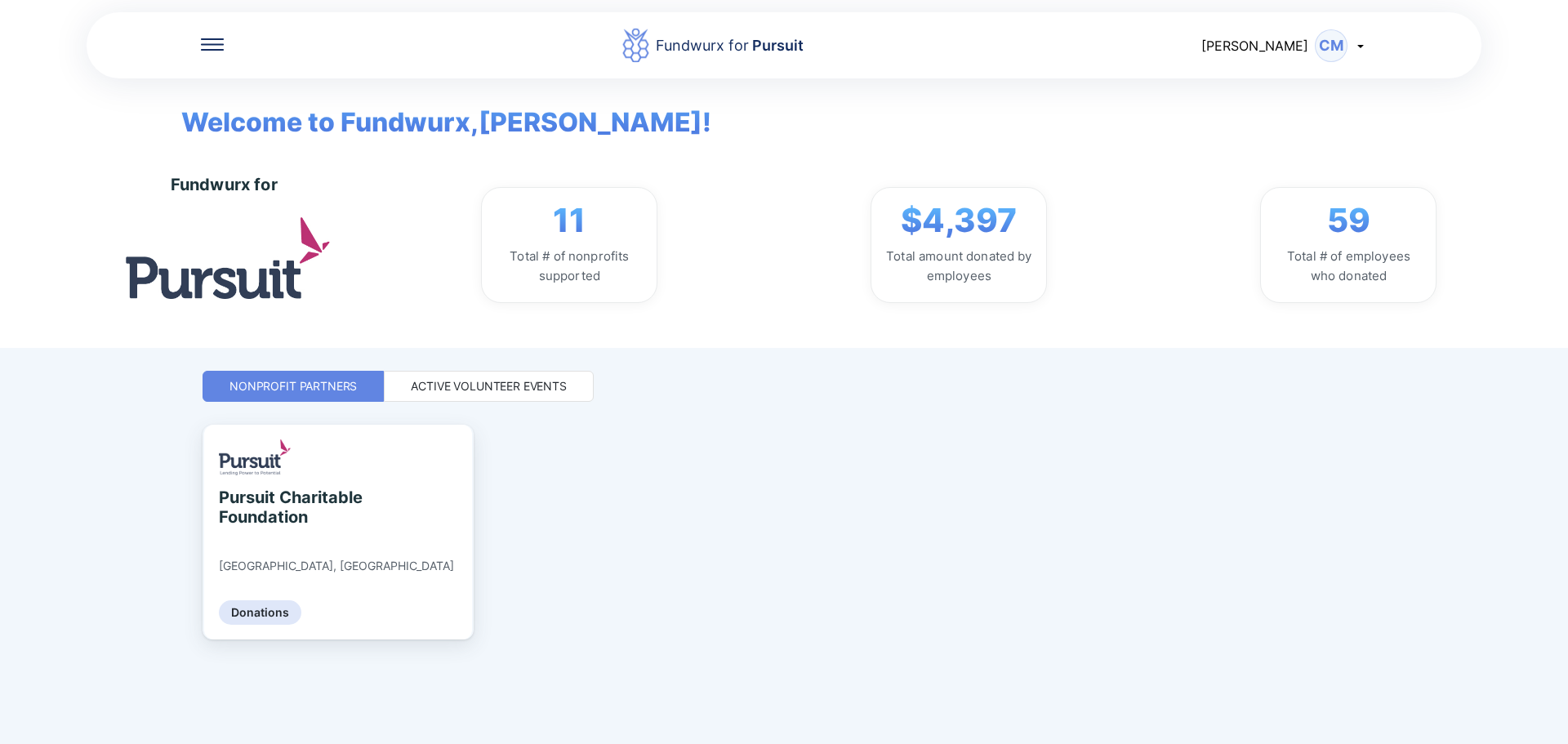
click at [499, 381] on div "Active Volunteer Events" at bounding box center [488, 387] width 156 height 17
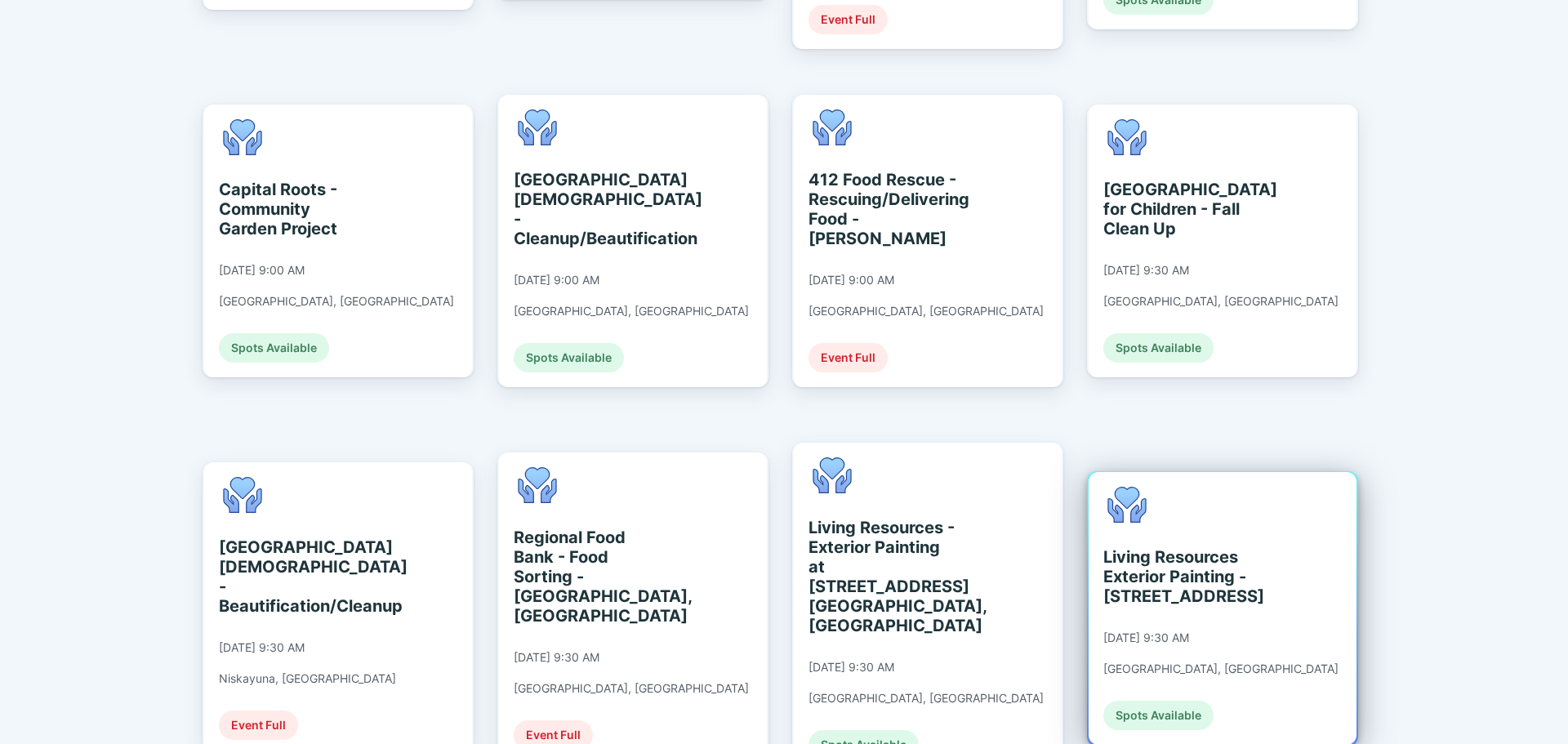
scroll to position [762, 0]
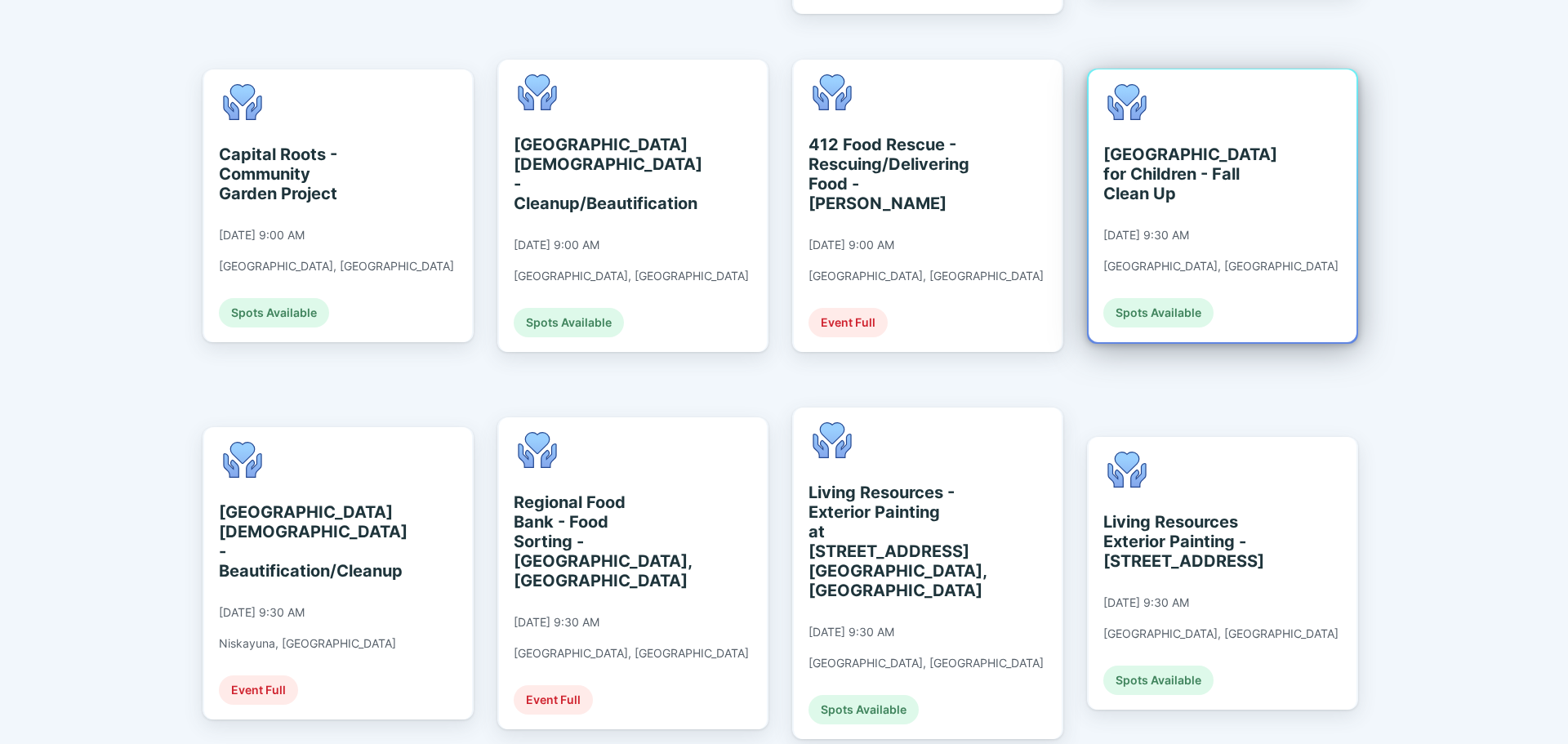
click at [1189, 227] on div "[DATE] 9:30 AM" at bounding box center [1146, 235] width 86 height 15
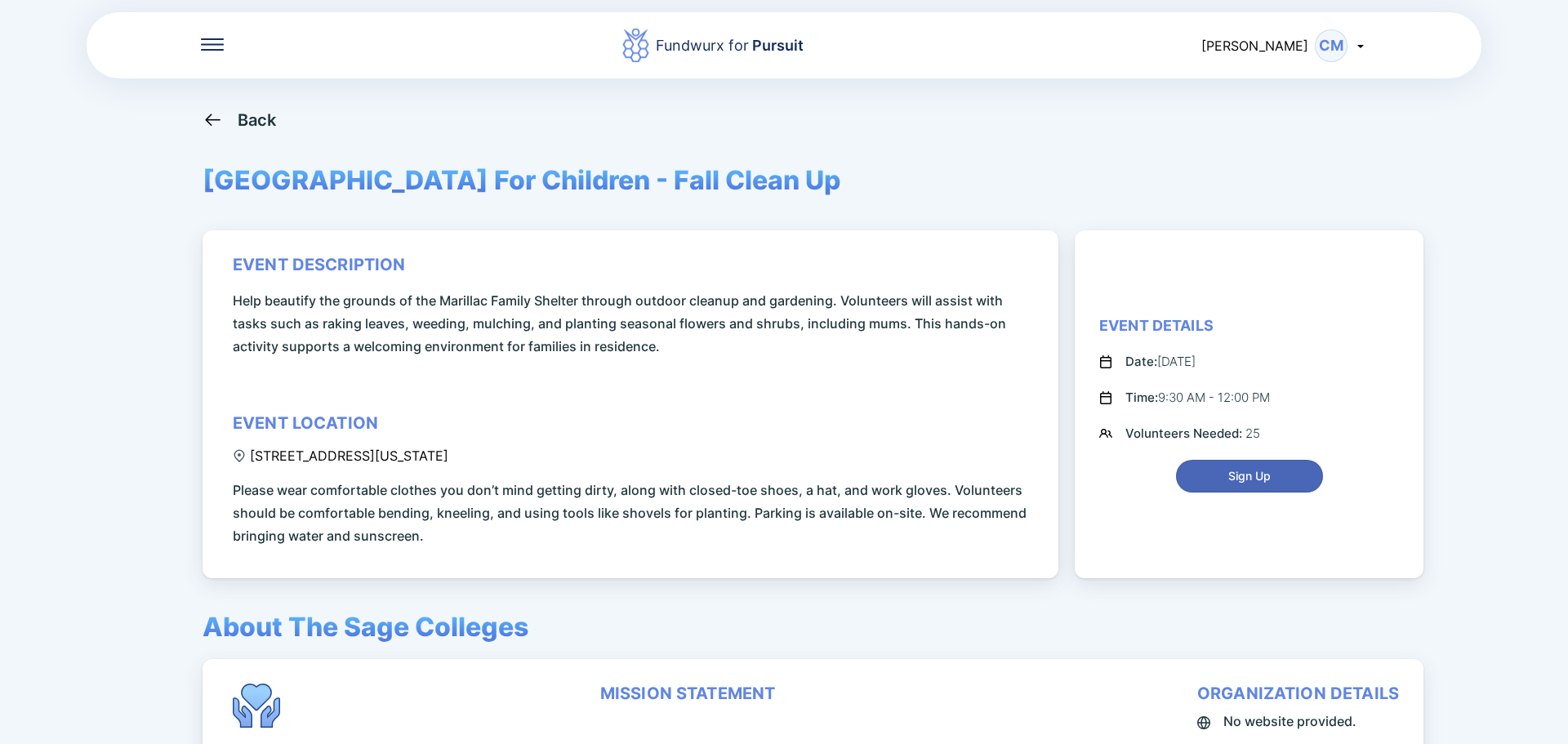
click at [1228, 479] on span "Sign Up" at bounding box center [1249, 477] width 42 height 17
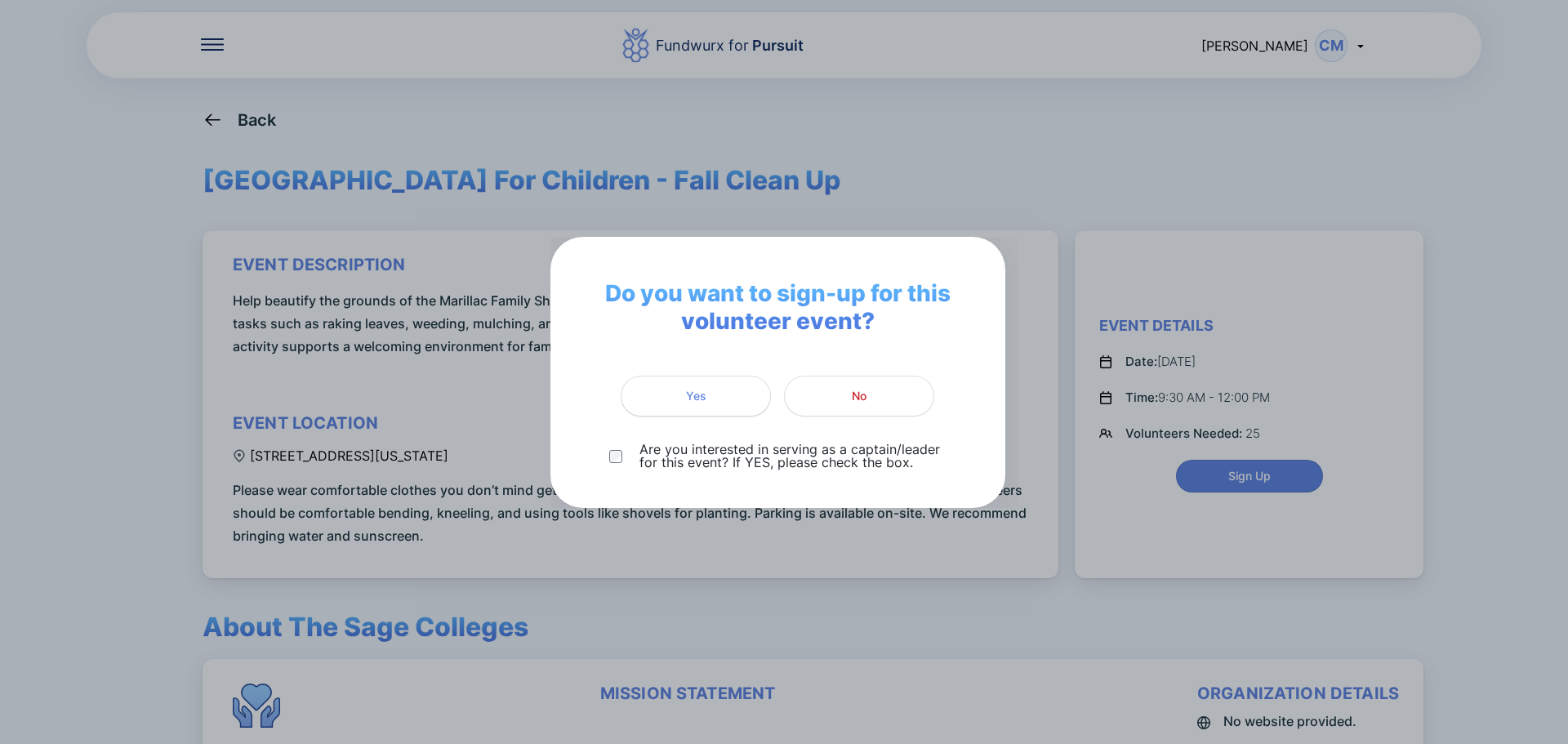
click at [733, 397] on span "Yes" at bounding box center [696, 397] width 129 height 17
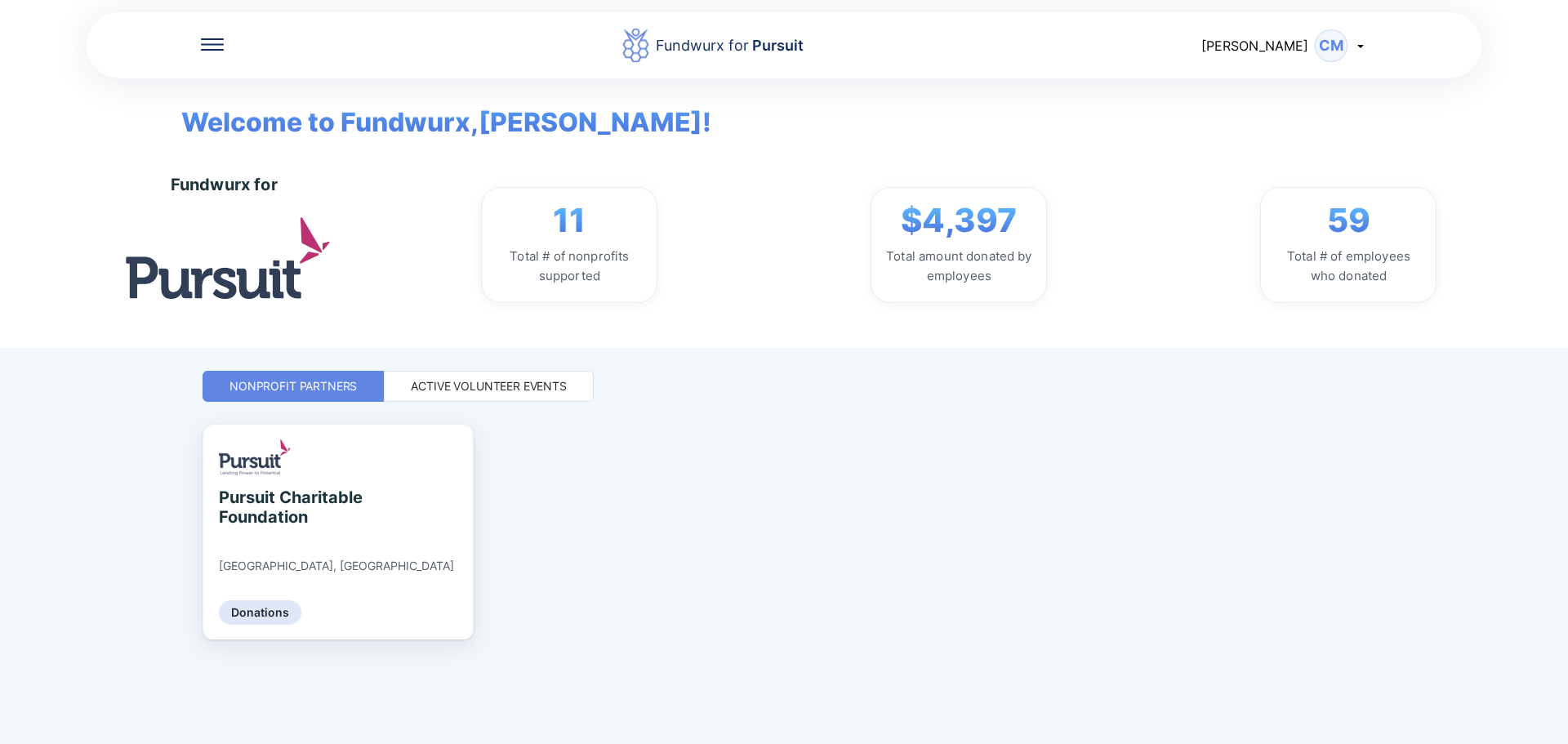
click at [548, 379] on div "Active Volunteer Events" at bounding box center [489, 386] width 210 height 31
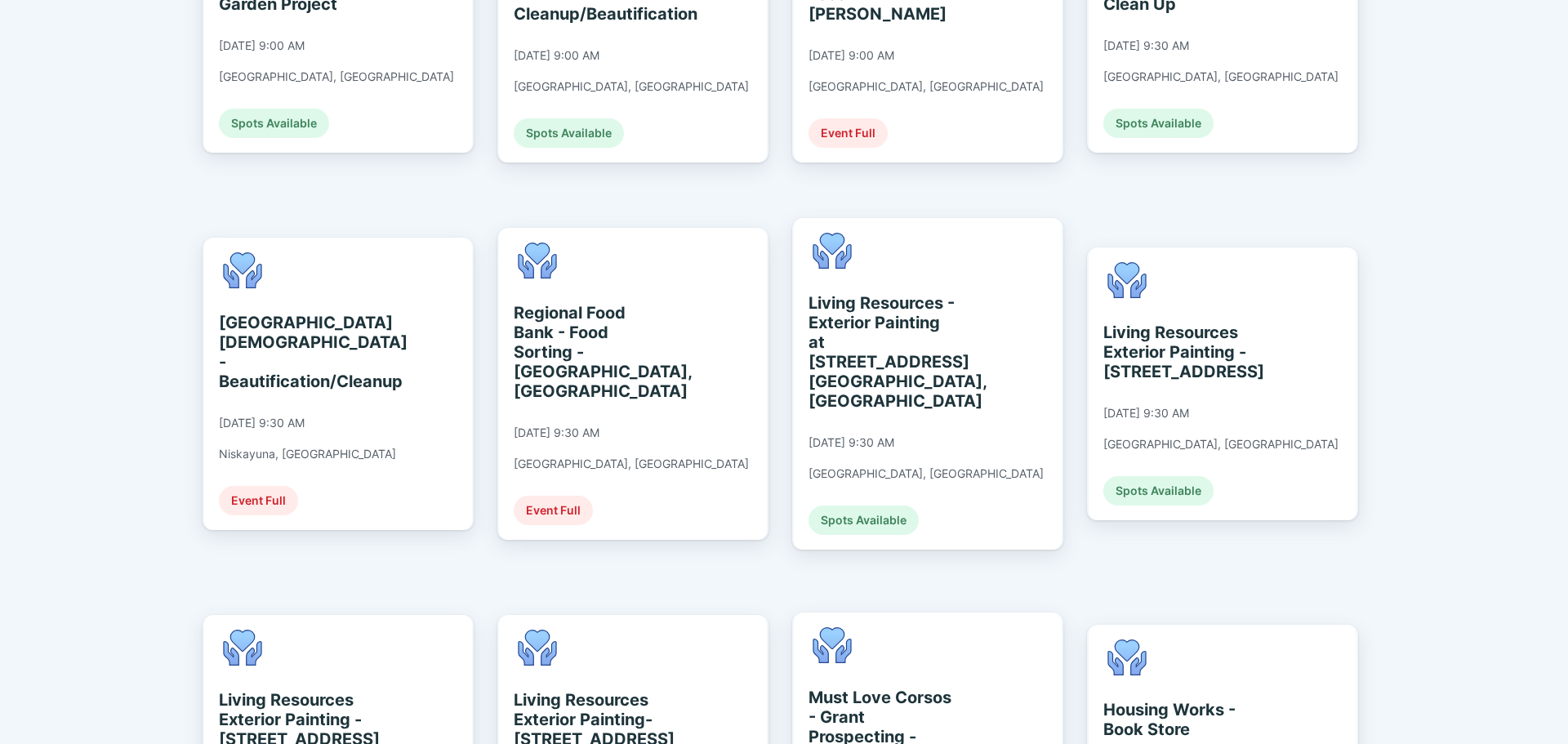
scroll to position [953, 0]
